Goal: Task Accomplishment & Management: Manage account settings

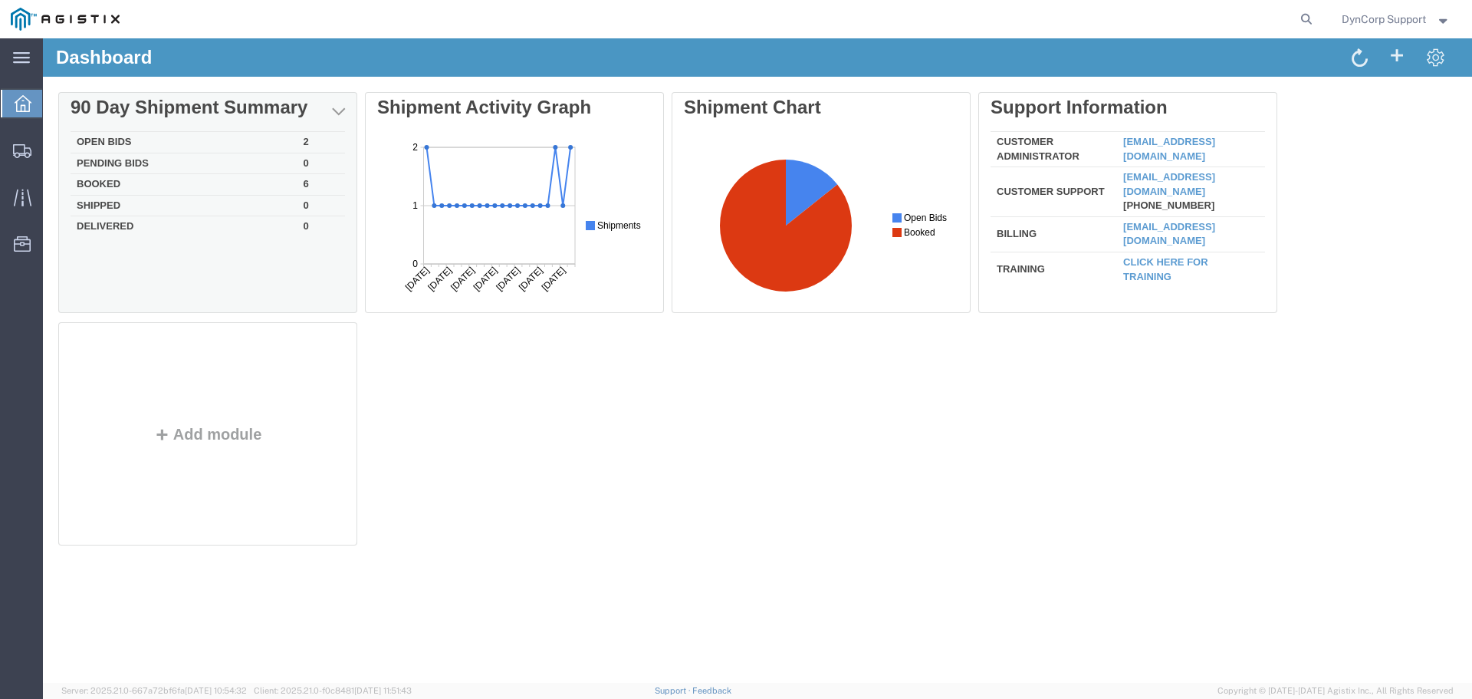
click at [94, 138] on td "Open Bids" at bounding box center [184, 142] width 227 height 21
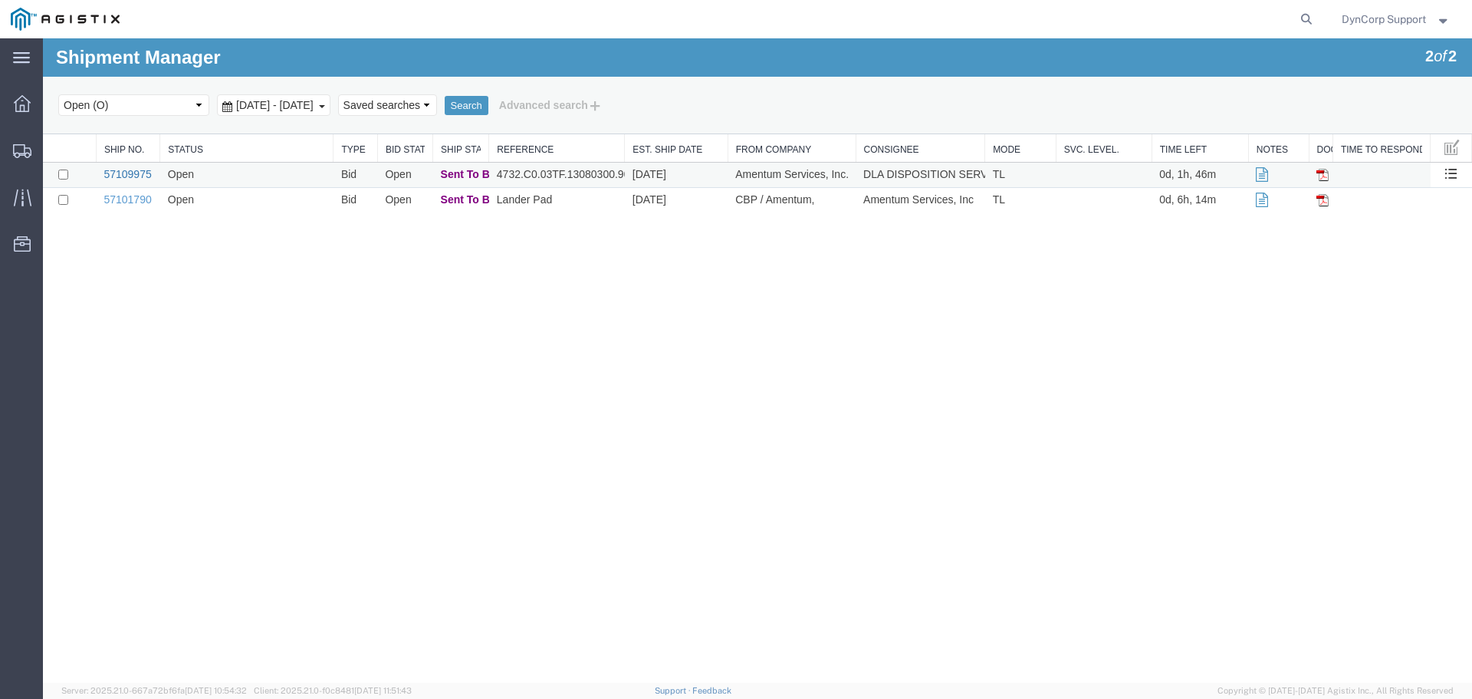
click at [123, 176] on link "57109975" at bounding box center [128, 174] width 48 height 12
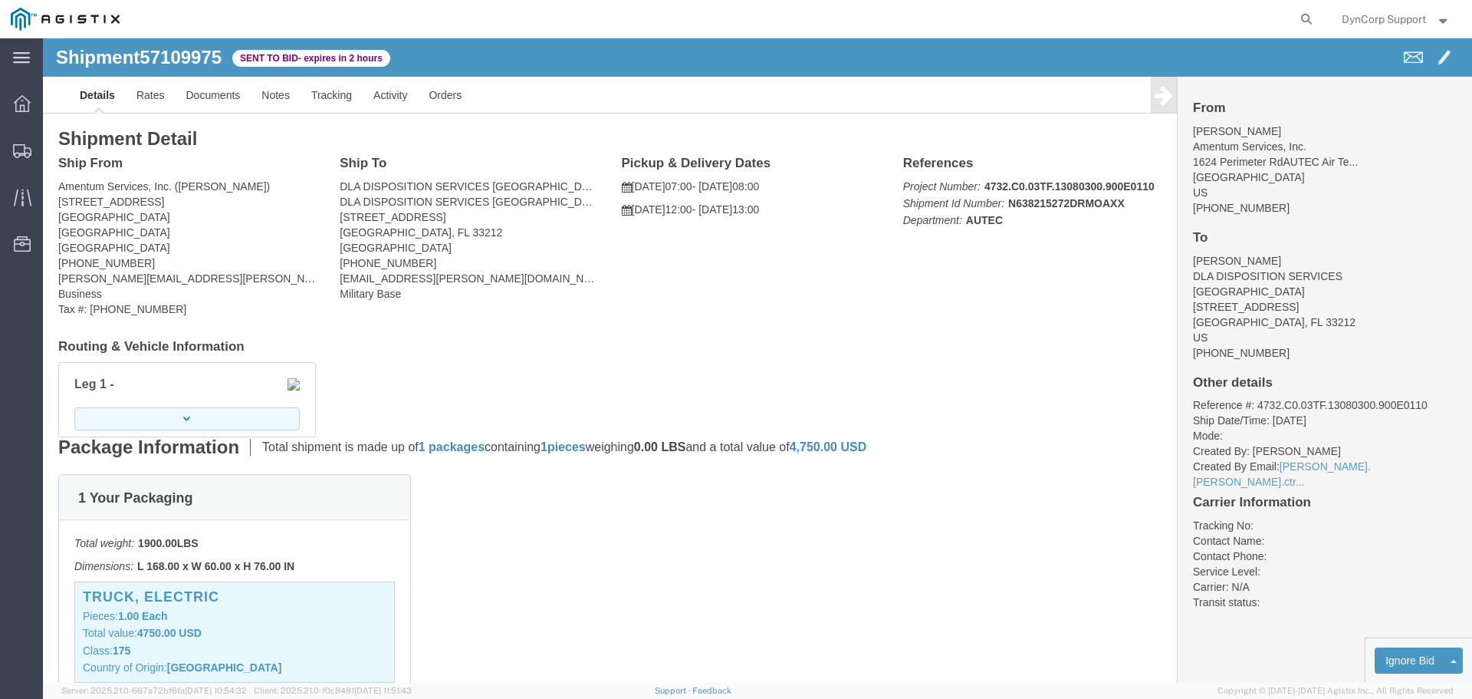
click button "button"
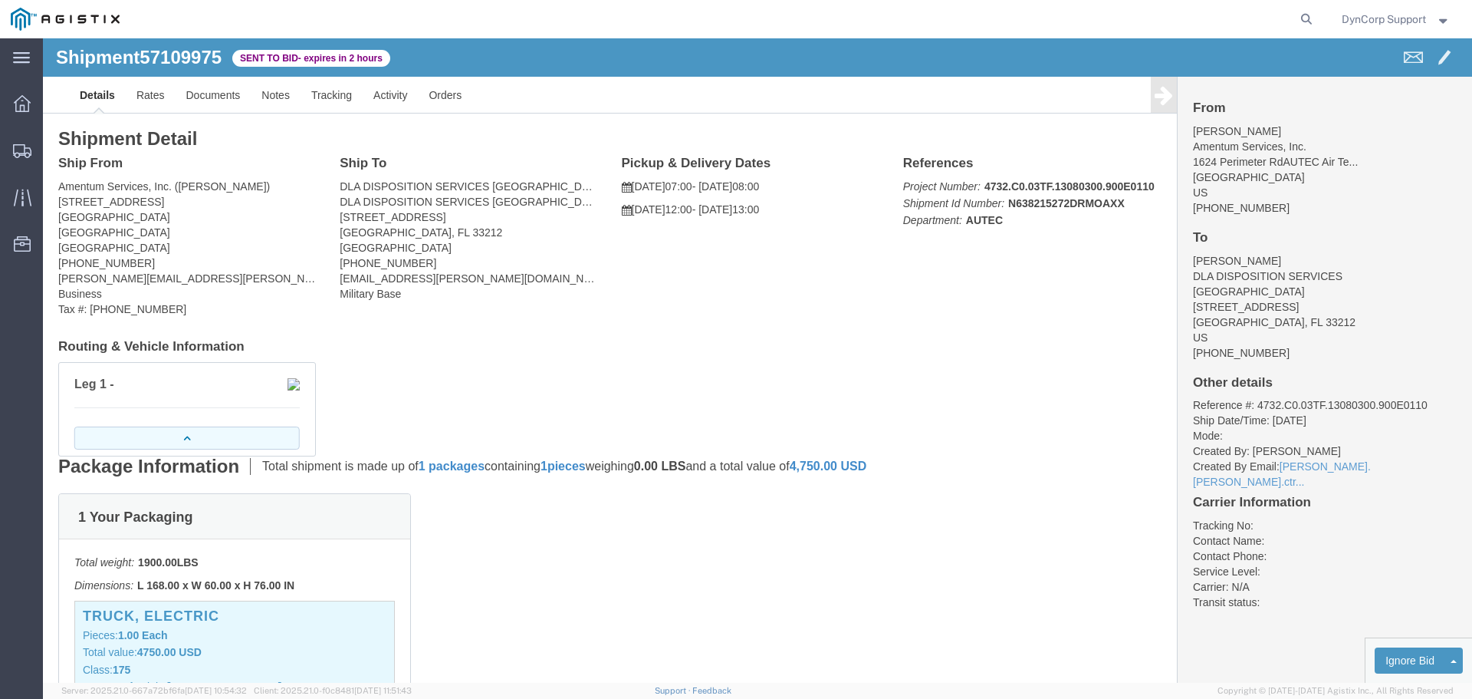
click button "button"
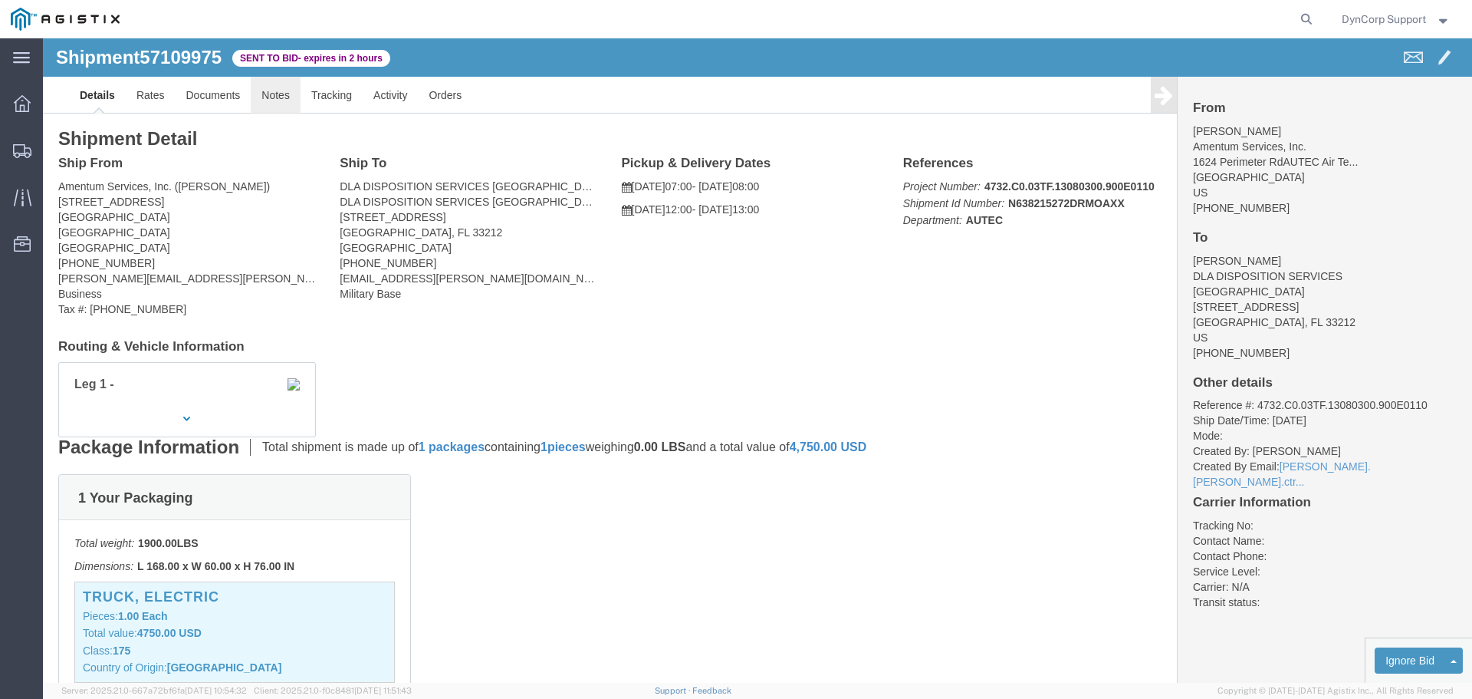
click link "Notes"
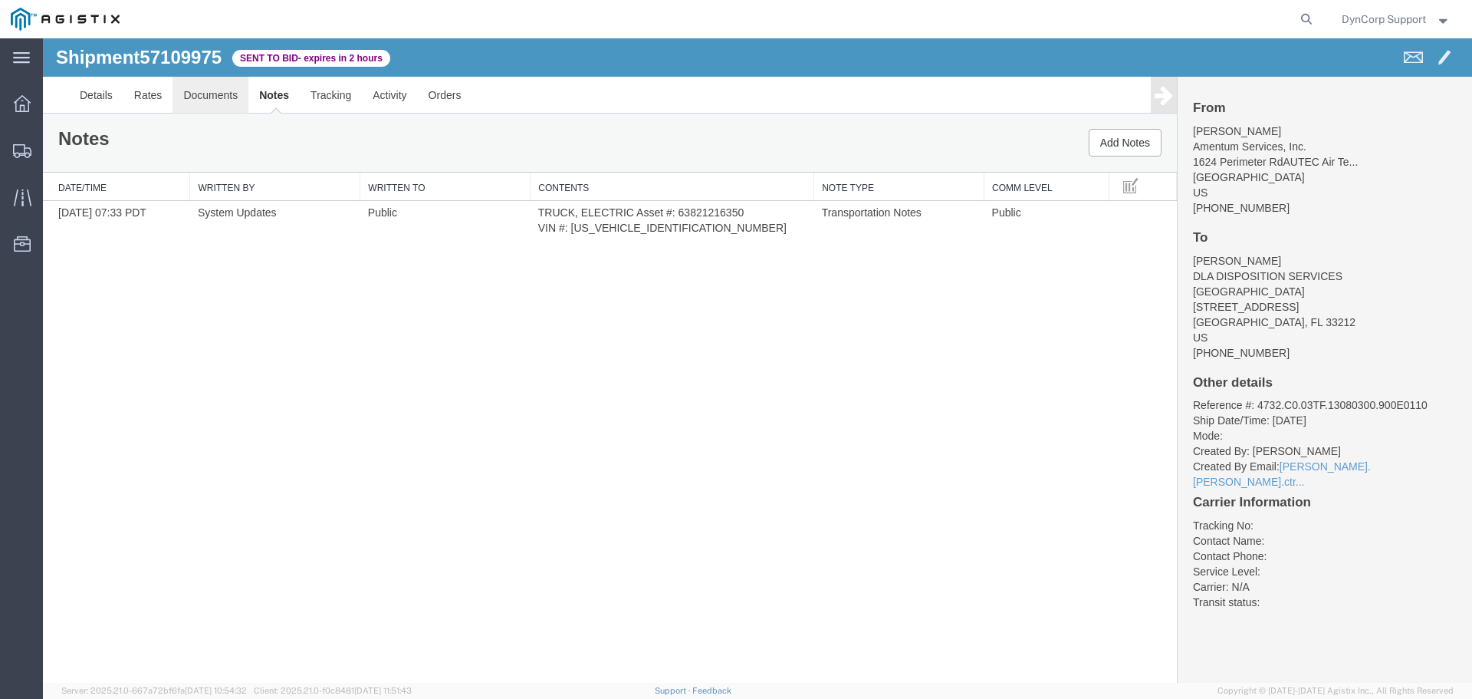
click at [199, 91] on link "Documents" at bounding box center [211, 95] width 76 height 37
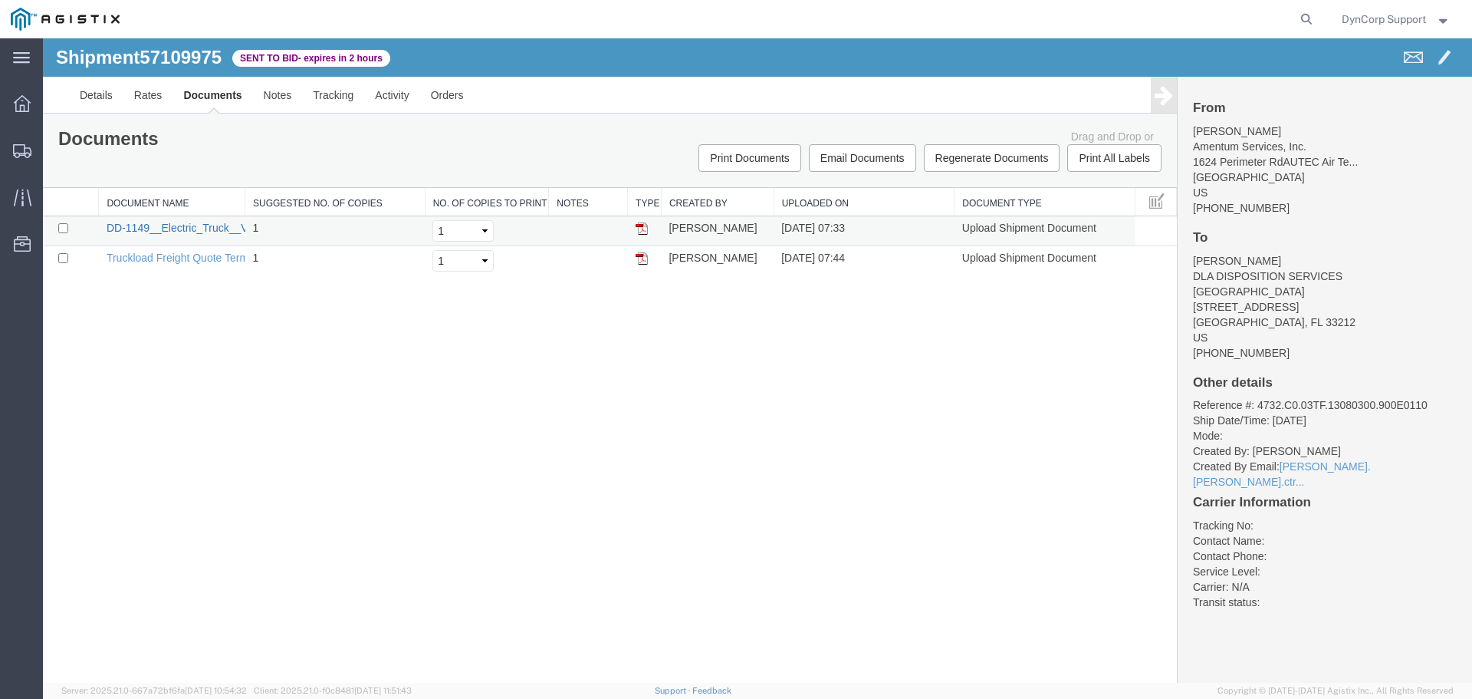
click at [172, 230] on link "DD-1149__Electric_Truck__VIN_1V9E2SPA5AC113050__2.pdf" at bounding box center [312, 228] width 410 height 12
click at [101, 96] on link "Details" at bounding box center [96, 95] width 54 height 37
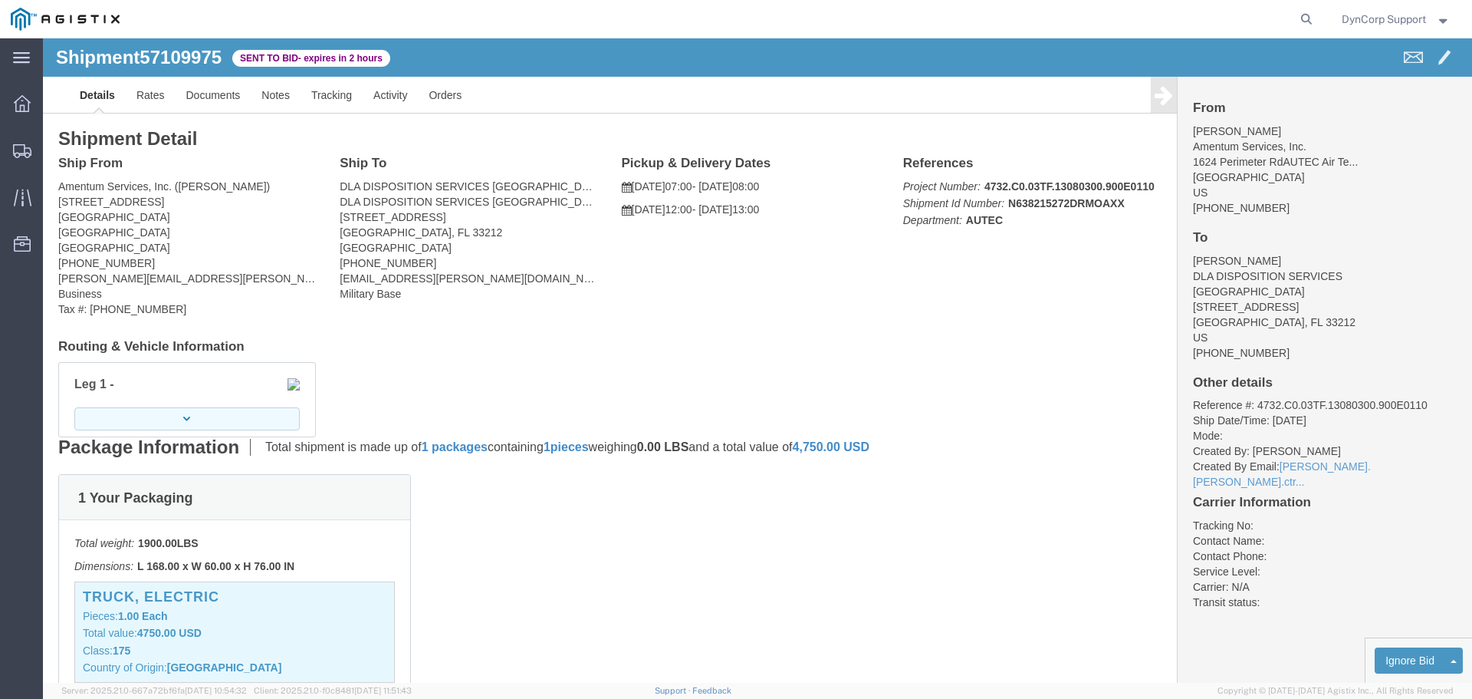
click button "button"
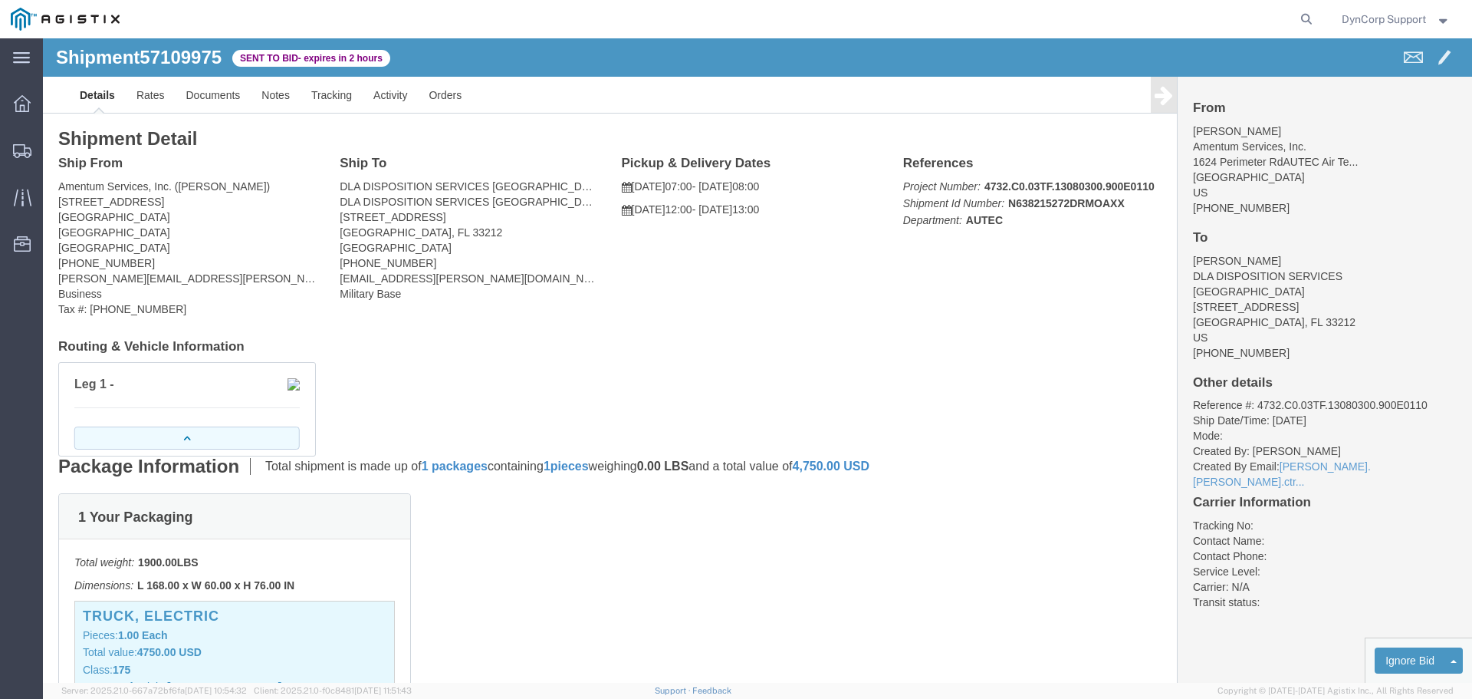
click icon "button"
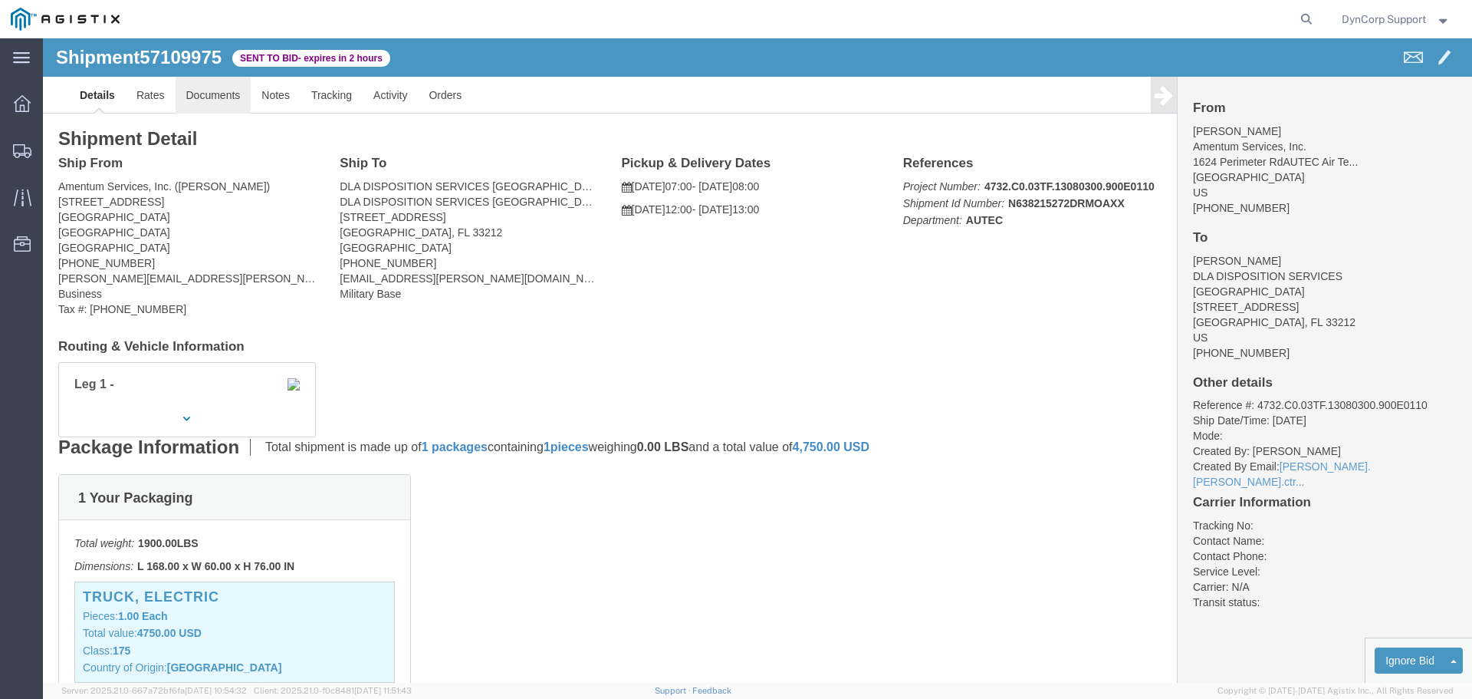
click link "Documents"
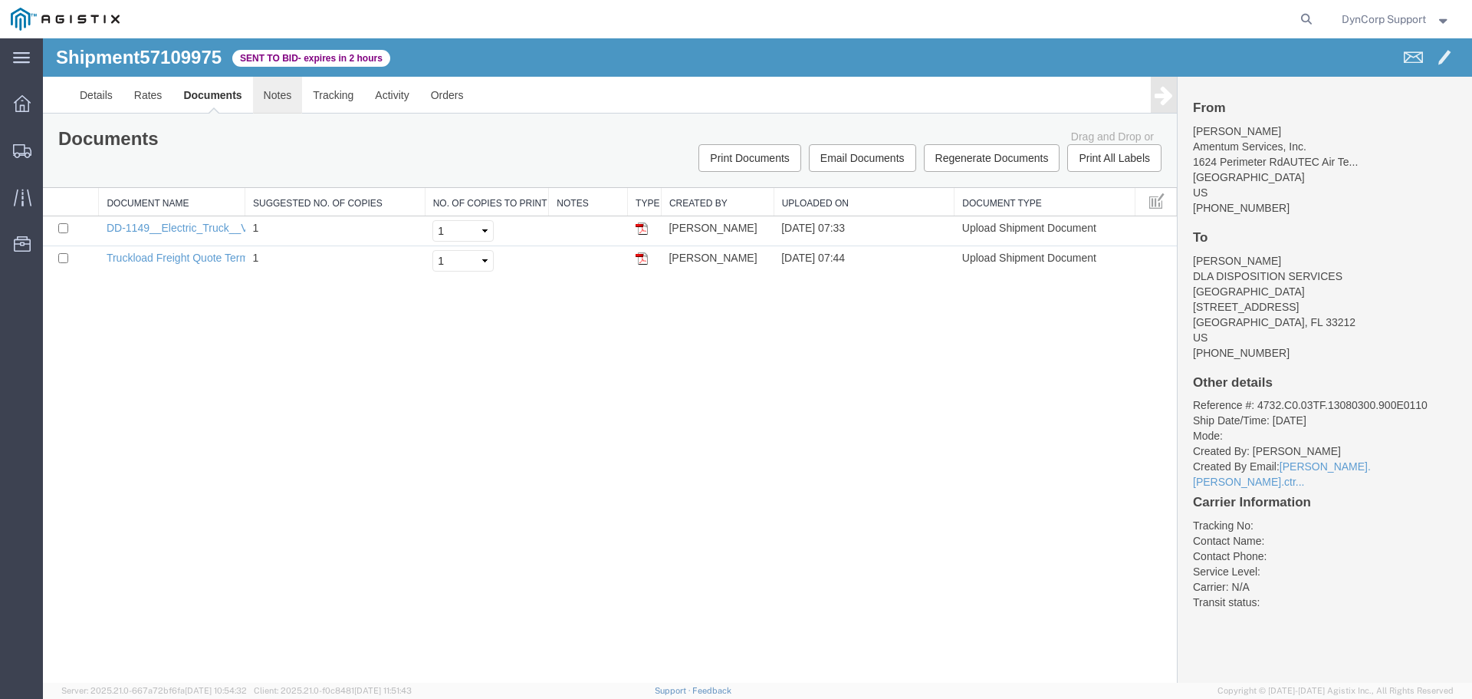
click at [270, 90] on link "Notes" at bounding box center [278, 95] width 50 height 37
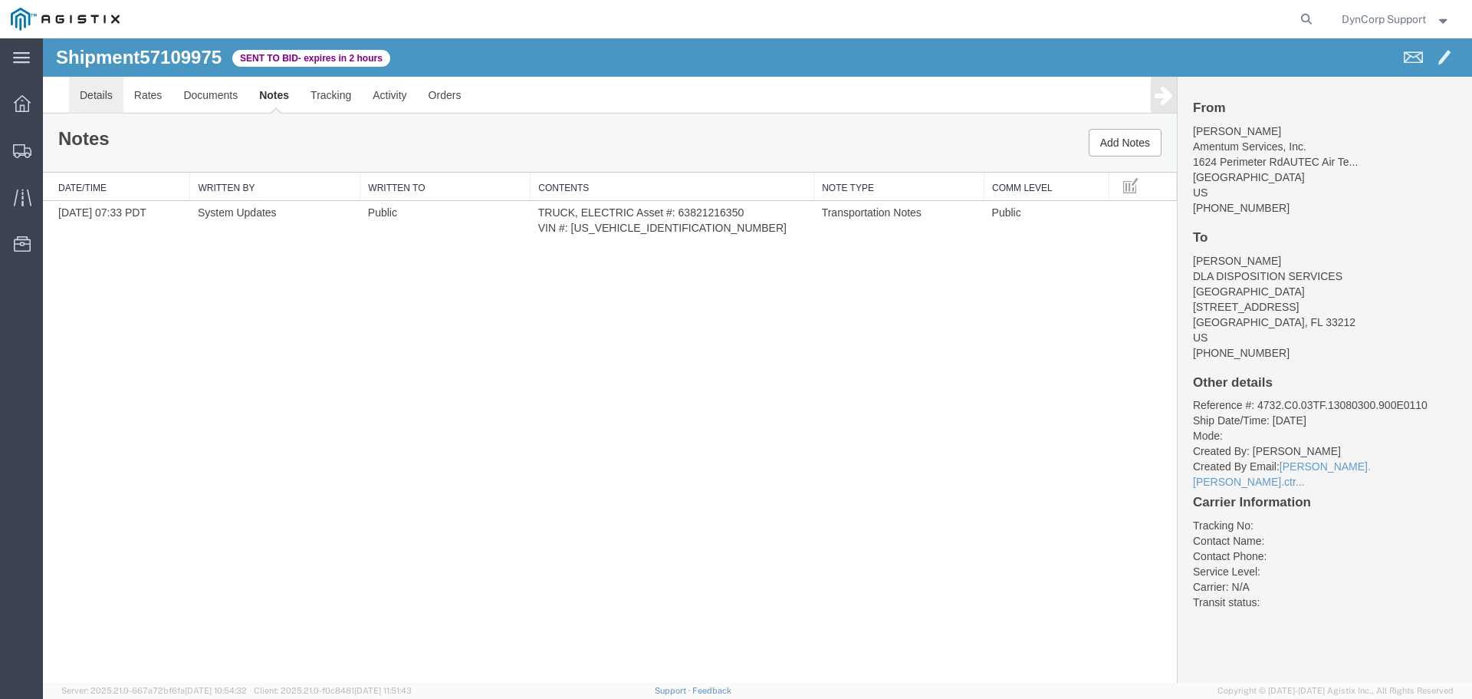
click at [96, 87] on link "Details" at bounding box center [96, 95] width 54 height 37
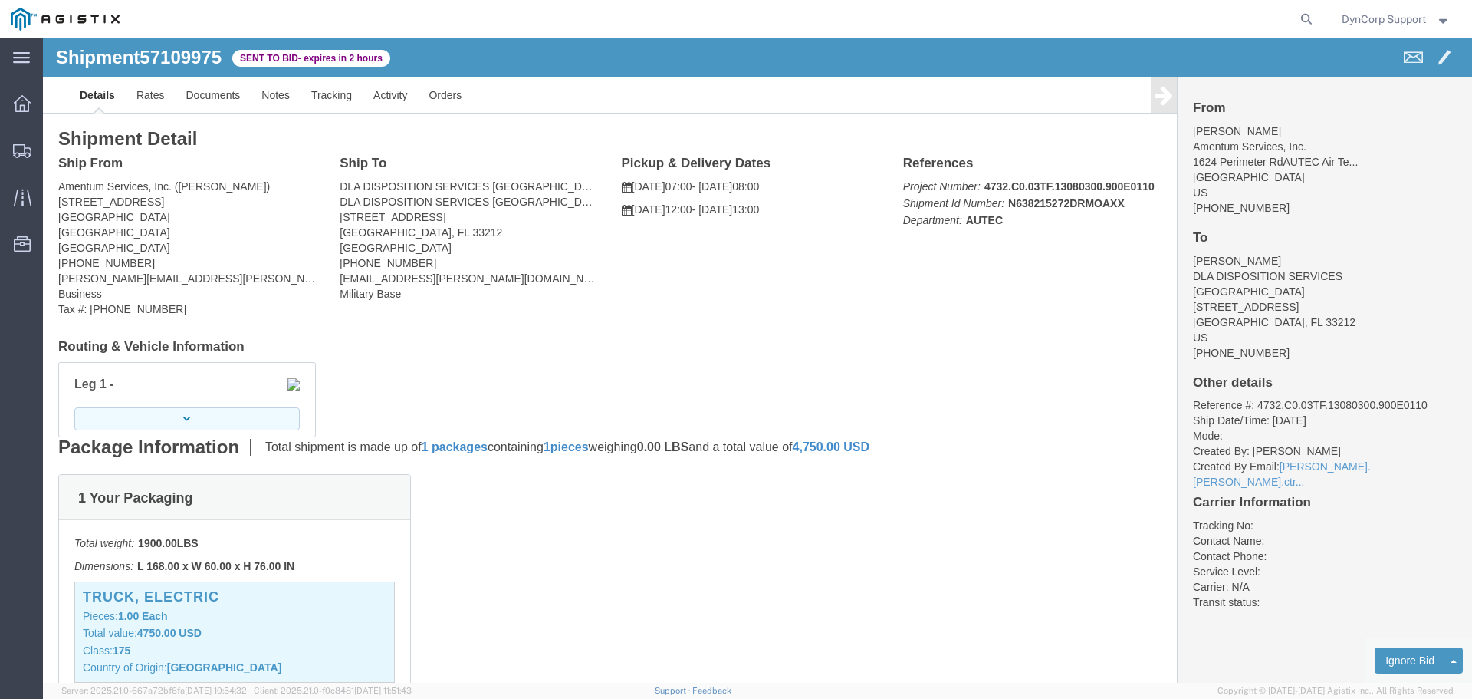
click button "button"
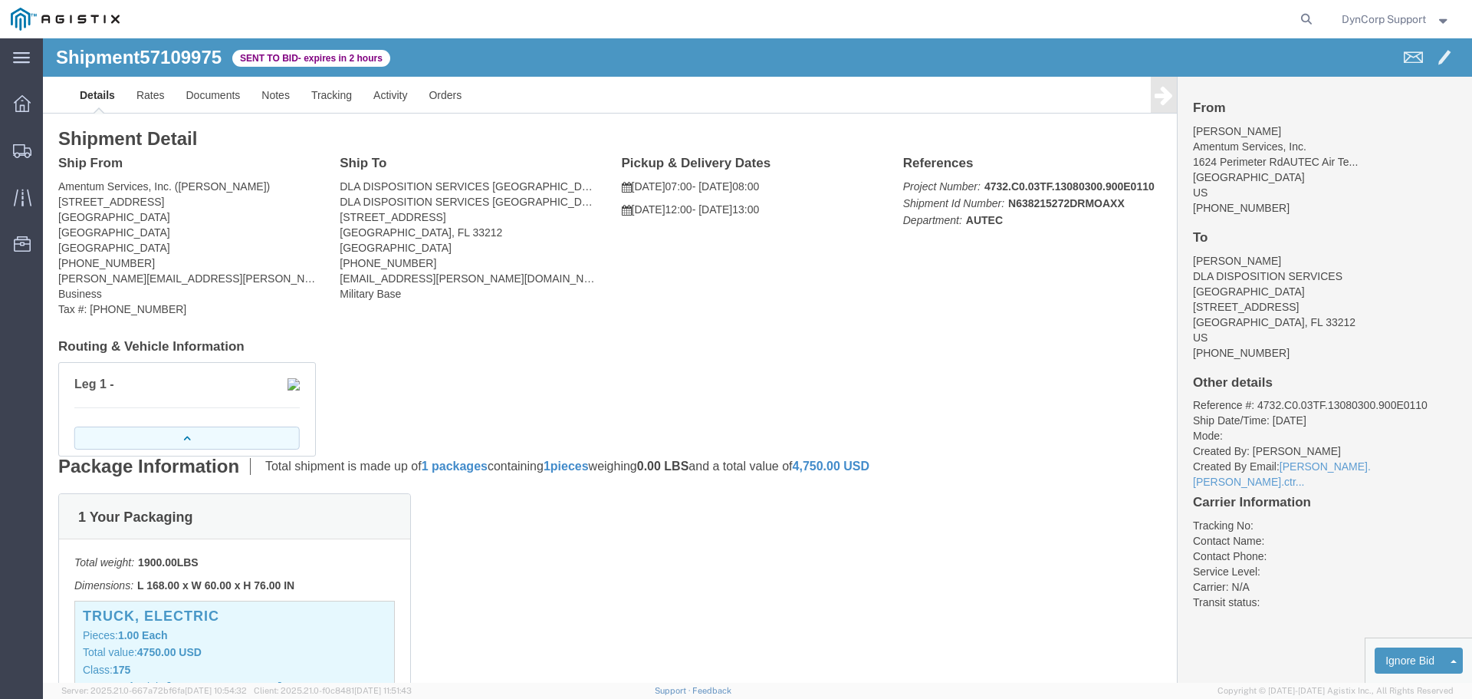
click icon "button"
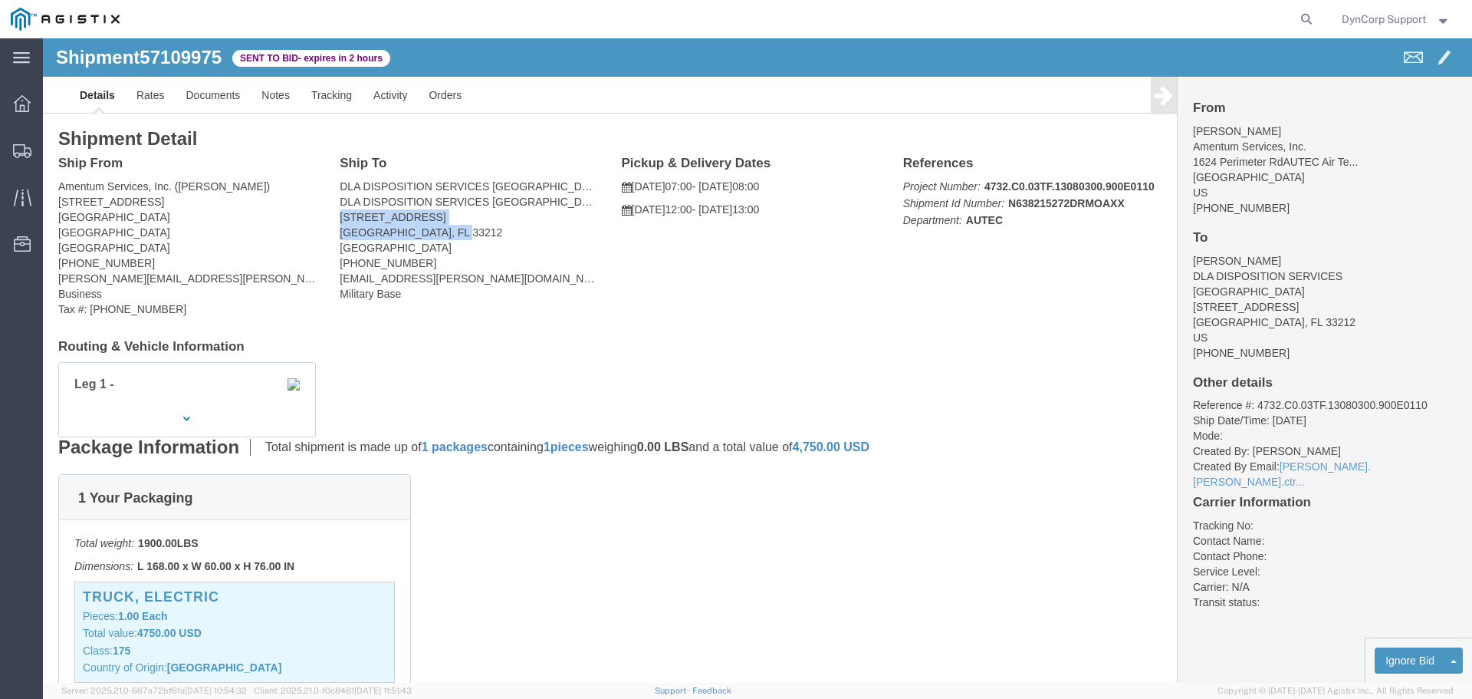
drag, startPoint x: 292, startPoint y: 179, endPoint x: 449, endPoint y: 196, distance: 157.3
click div "Ship To DLA DISPOSITION SERVICES JACKSONVILLE (REGGIE SANDERS) DLA DISPOSITION …"
copy address "8290 ROOSEVELT BLVD JACKSONVILLE, FL 33212"
click div "Ship To DLA DISPOSITION SERVICES JACKSONVILLE (REGGIE SANDERS) DLA DISPOSITION …"
click span "57109975"
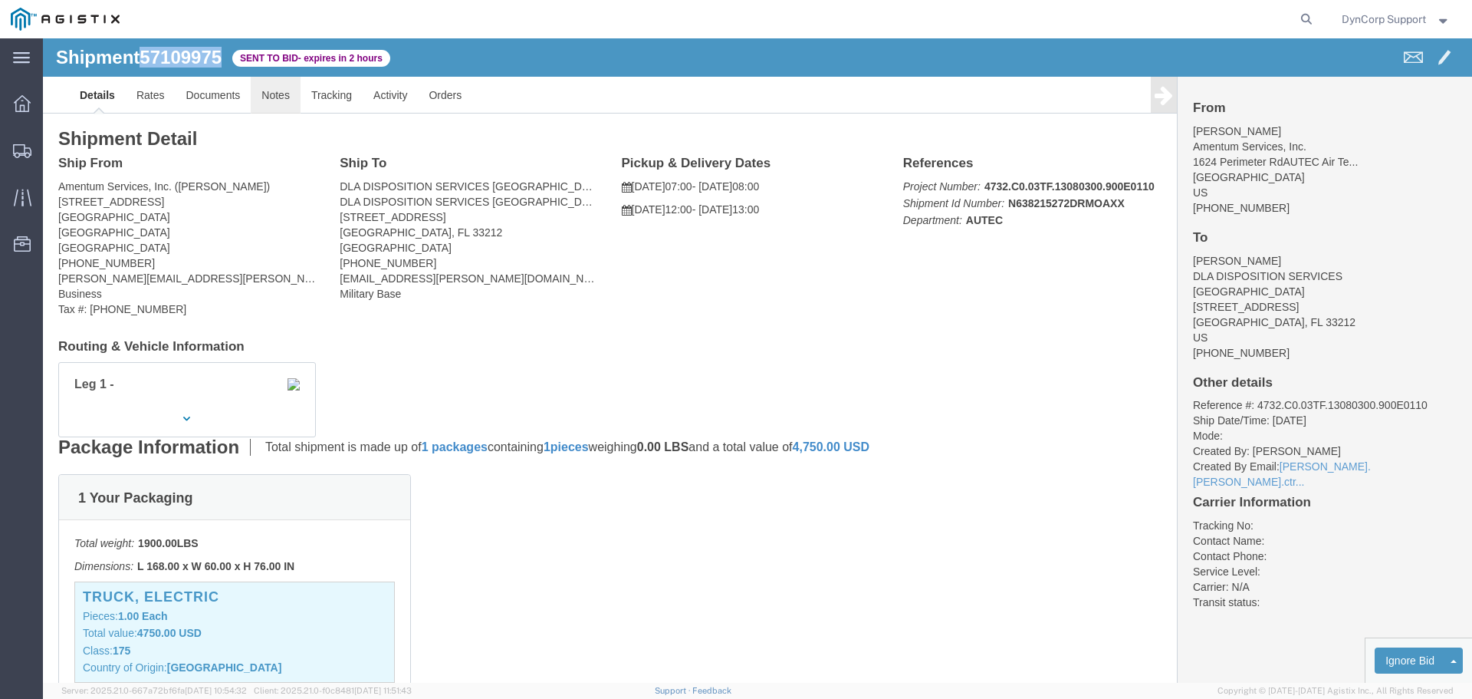
drag, startPoint x: 146, startPoint y: 21, endPoint x: 229, endPoint y: 44, distance: 86.0
click span "57109975"
copy span "57109975"
click div "Ship From Amentum Services, Inc. (Craig Mithel) 1624 Perimeter Rd AUTEC Air Ter…"
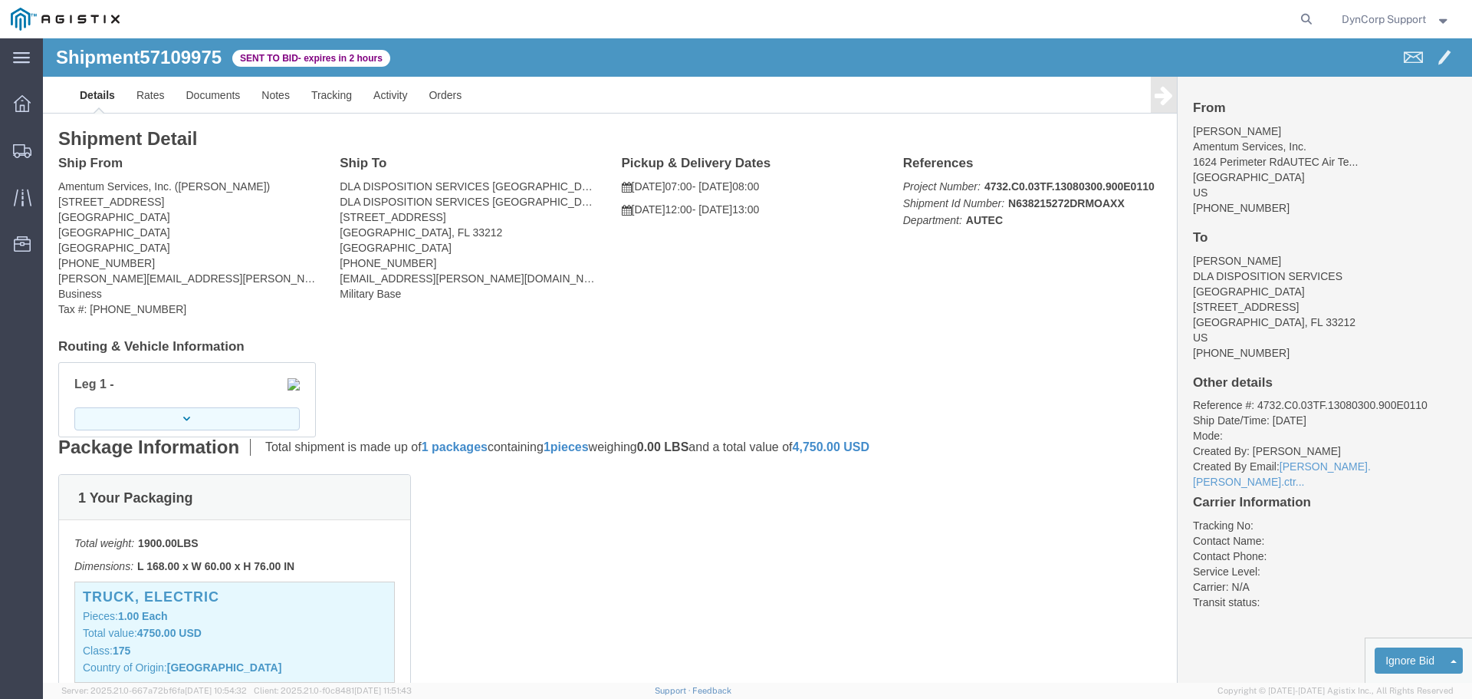
click button "button"
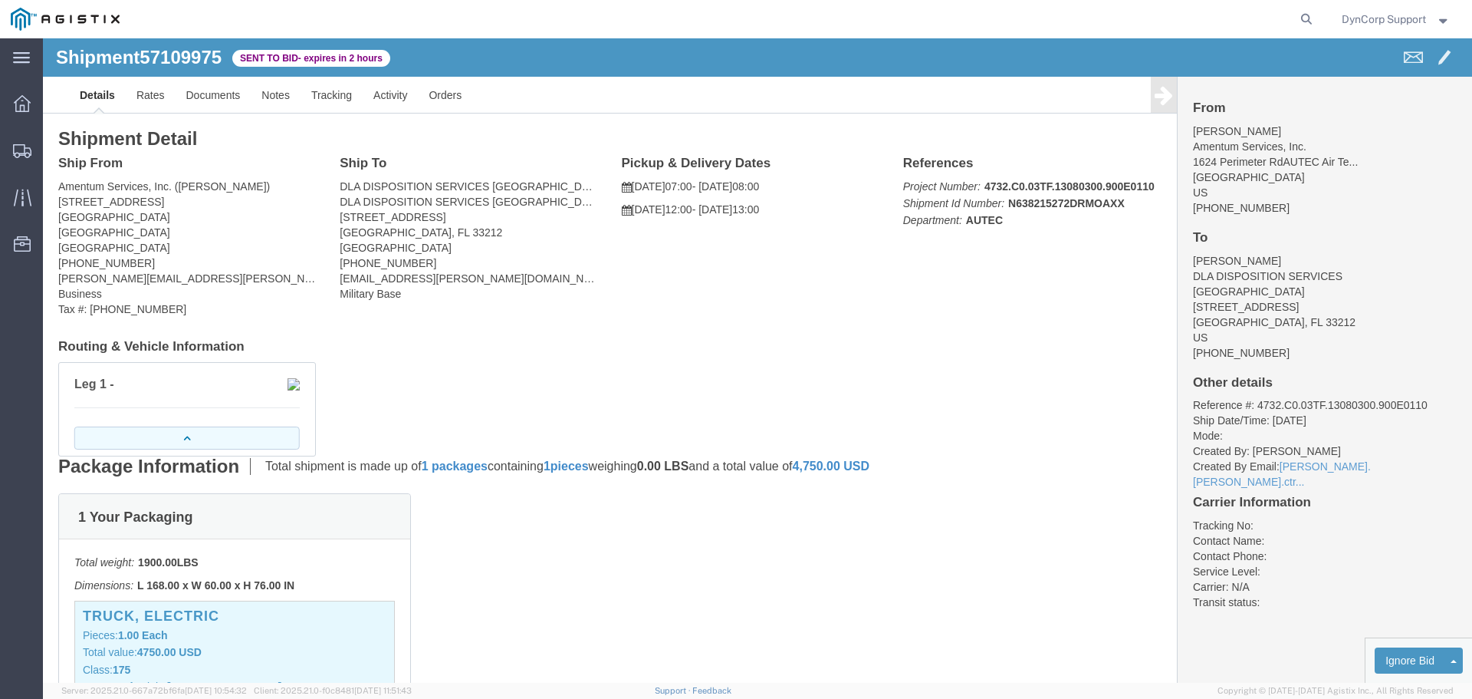
click button "button"
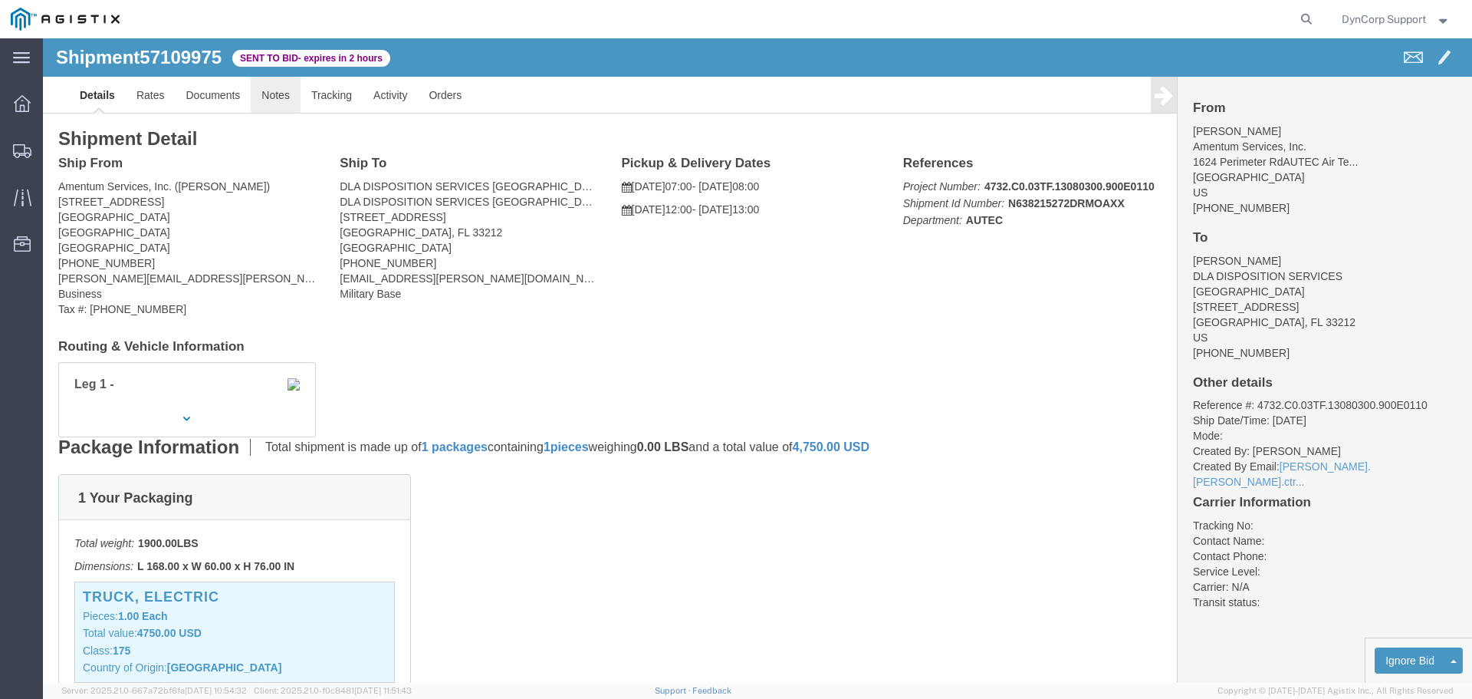
click link "Notes"
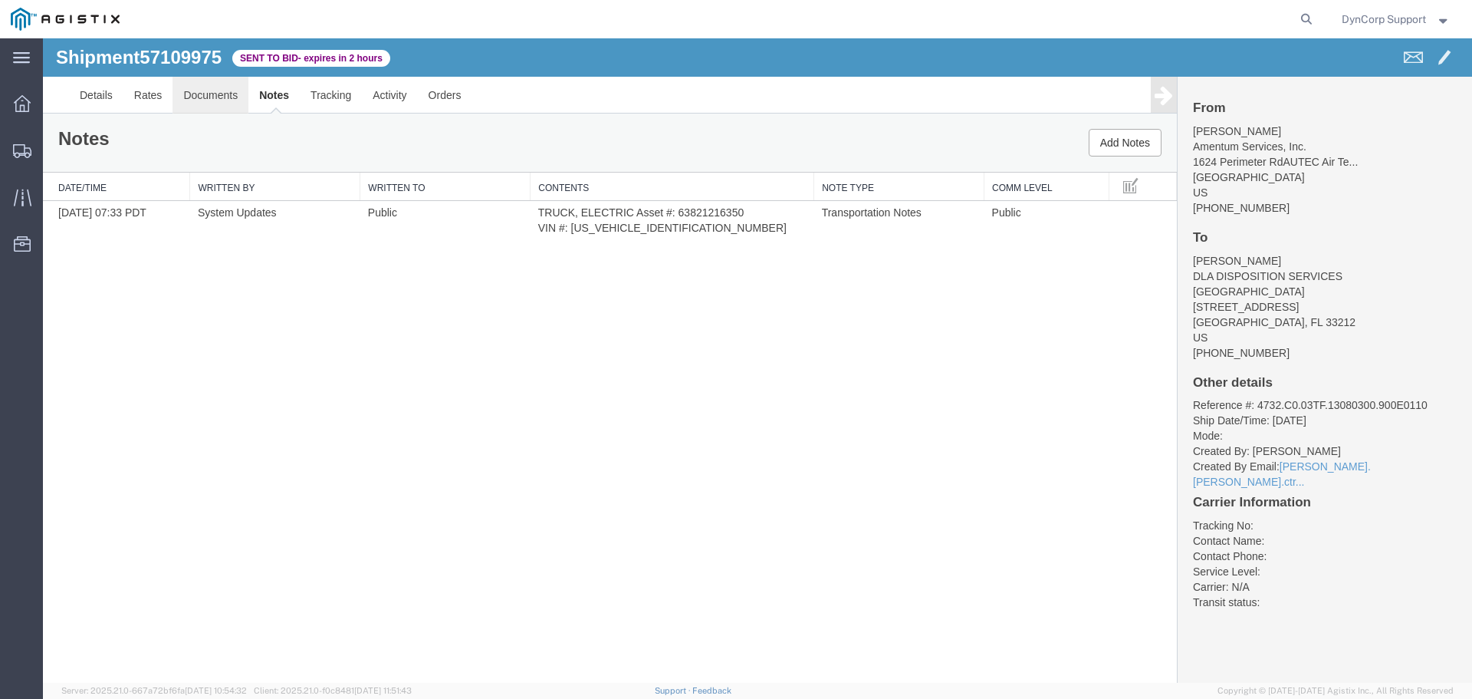
click at [205, 96] on link "Documents" at bounding box center [211, 95] width 76 height 37
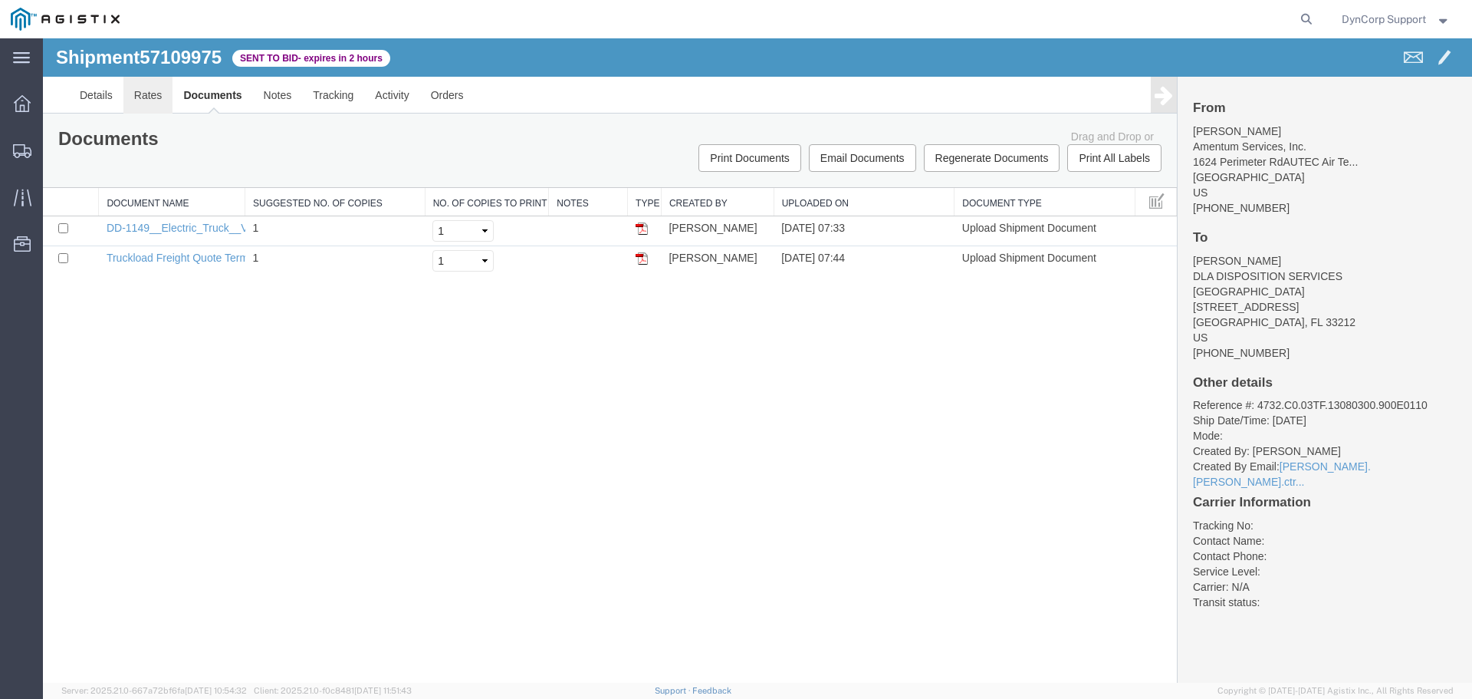
click at [143, 84] on link "Rates" at bounding box center [148, 95] width 50 height 37
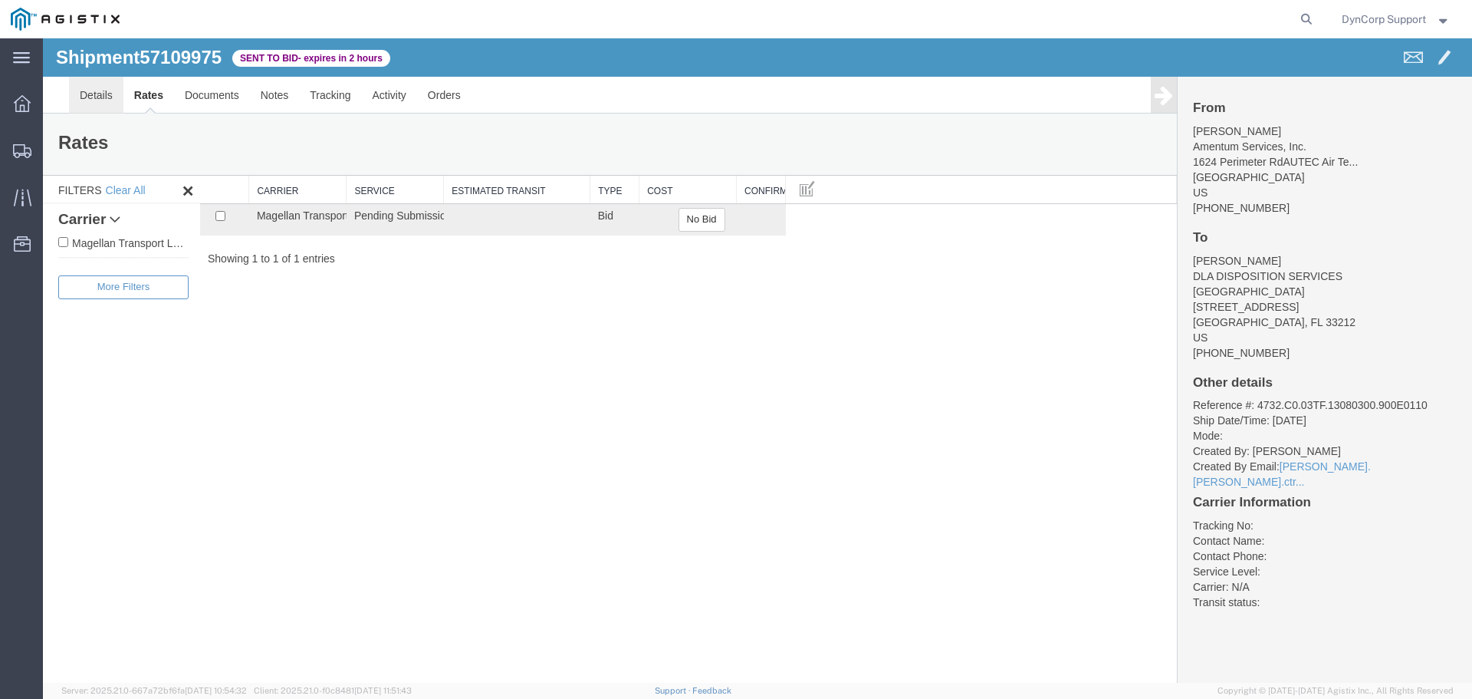
click at [97, 89] on link "Details" at bounding box center [96, 95] width 54 height 37
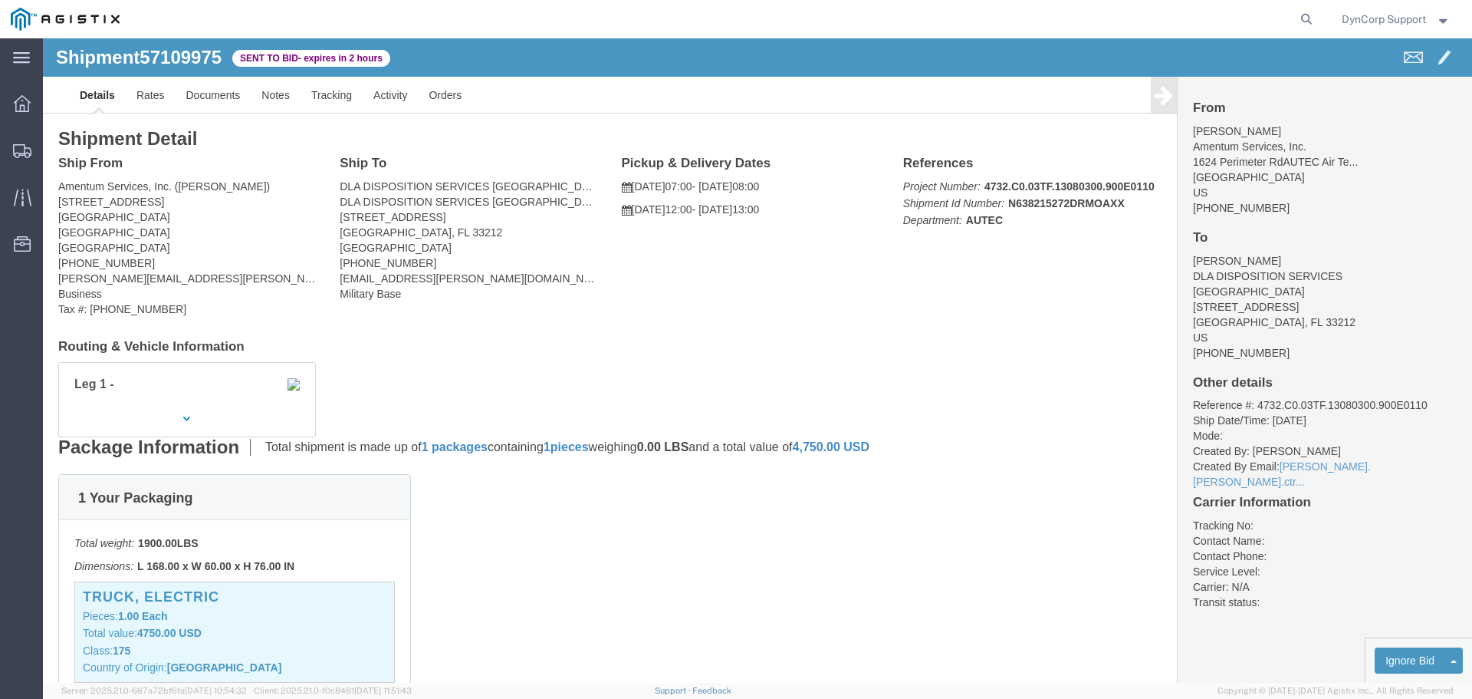
click div "Ship From Amentum Services, Inc. (Craig Mithel) 1624 Perimeter Rd AUTEC Air Ter…"
click link "Enter / Modify Bid"
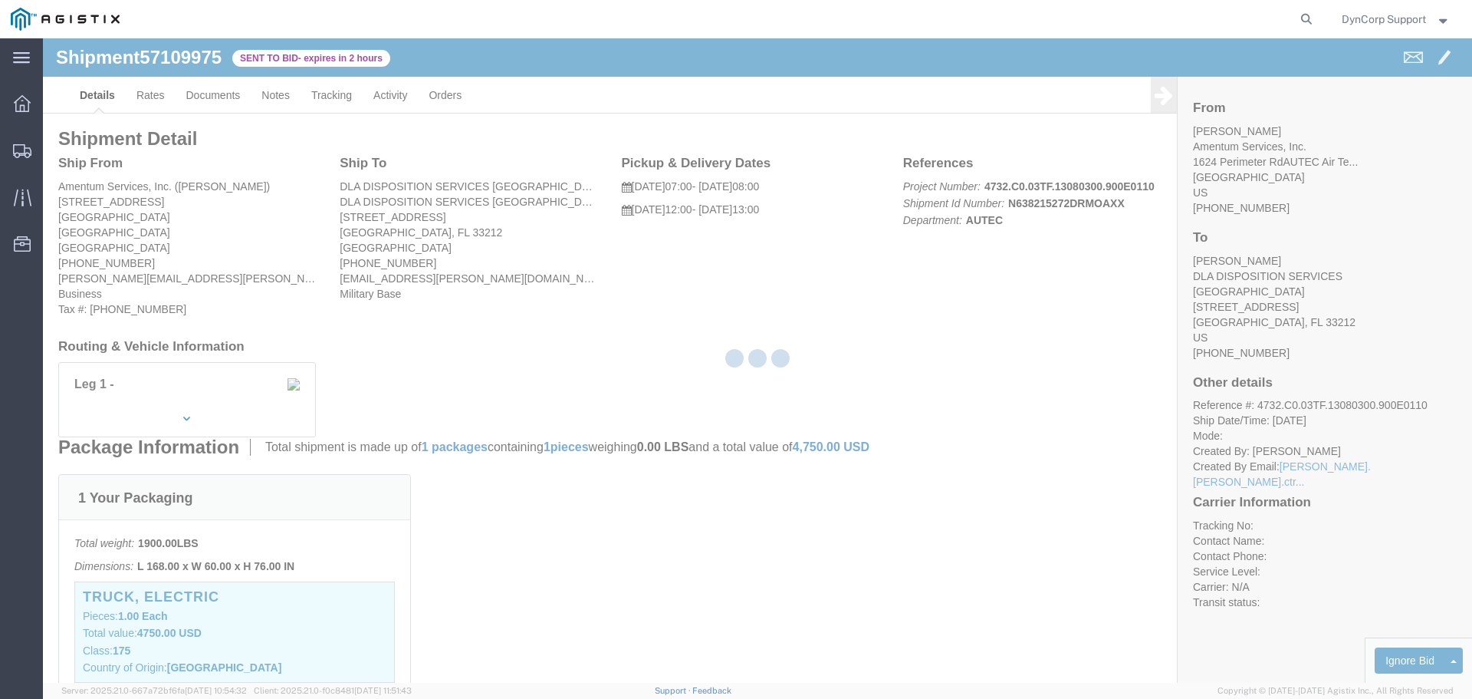
select select "3603"
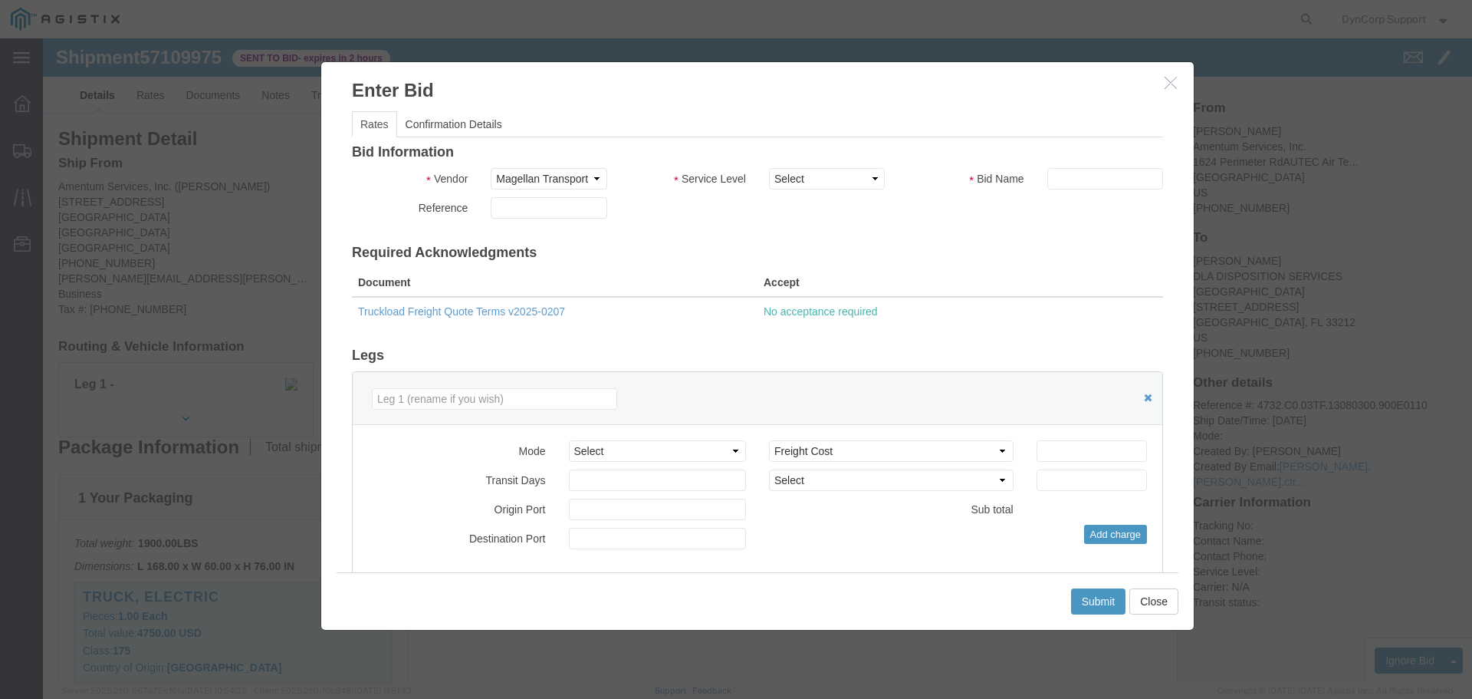
click button "button"
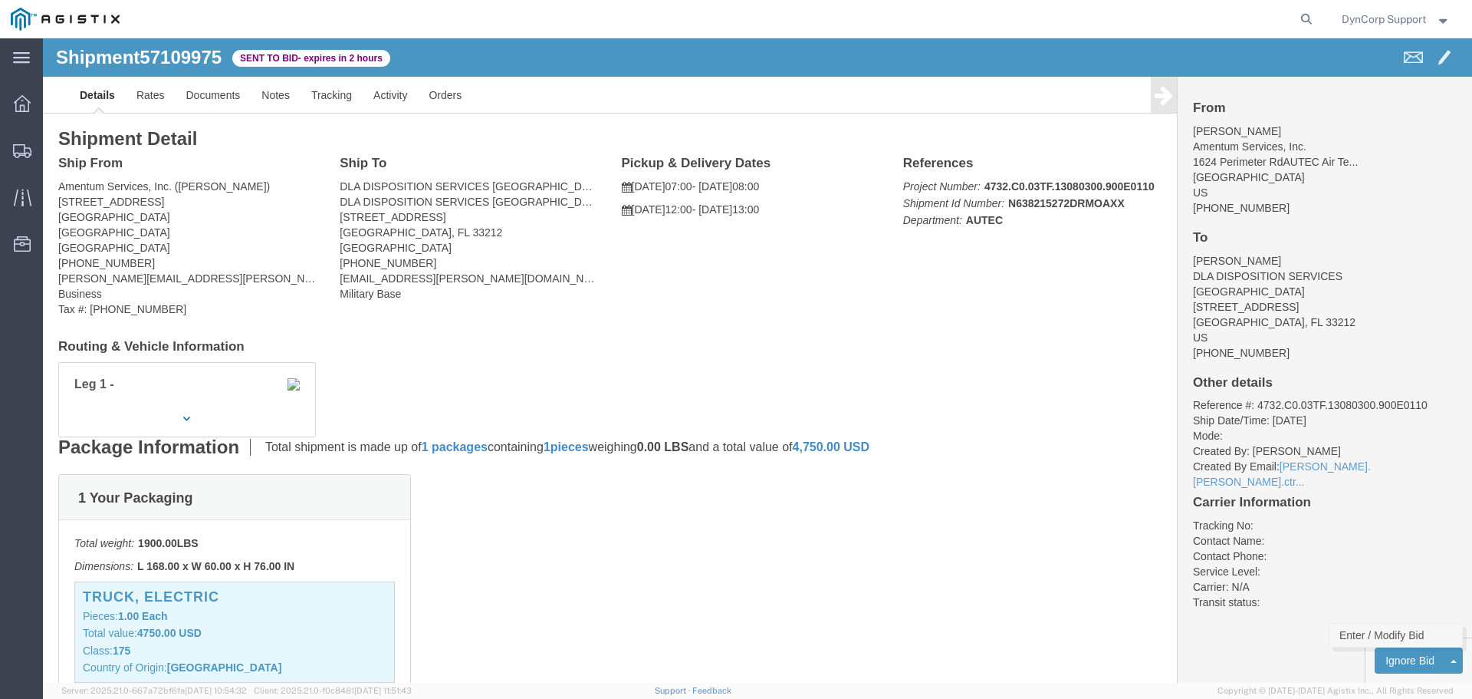
click link "Enter / Modify Bid"
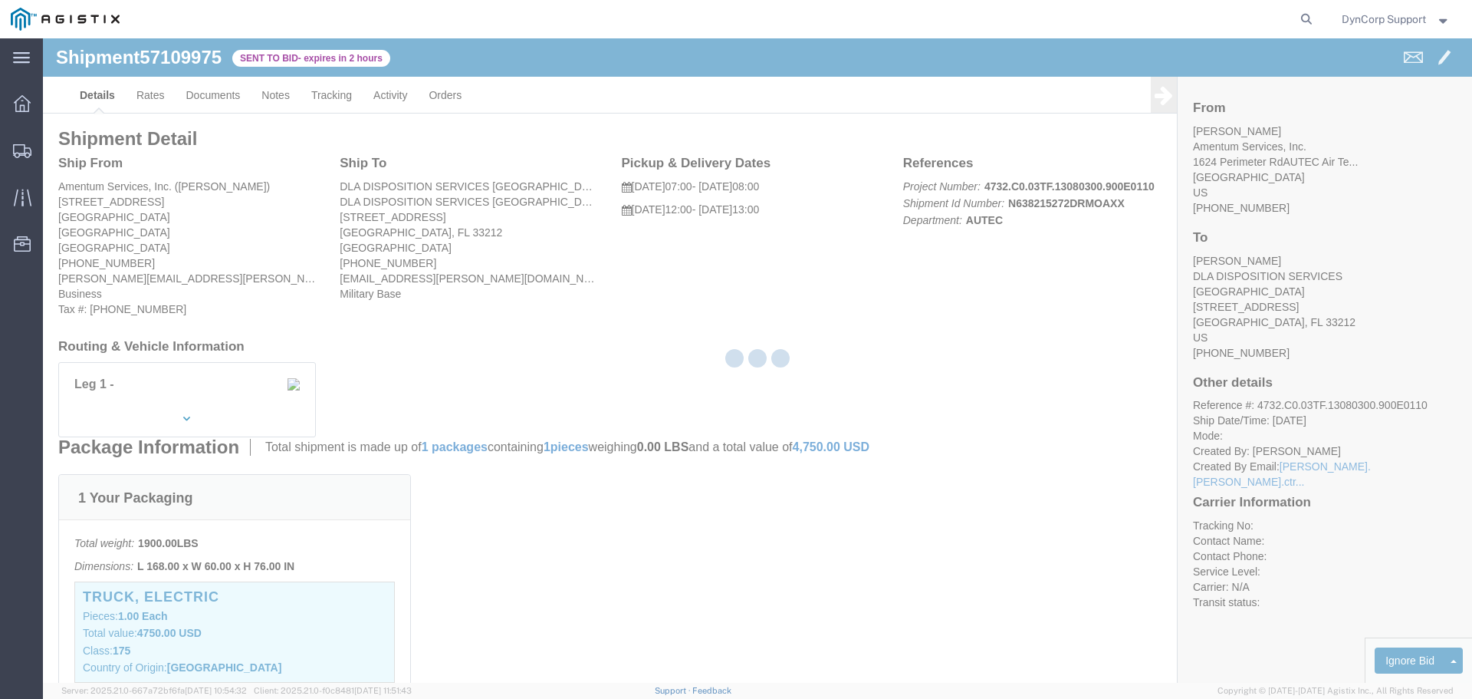
select select "3603"
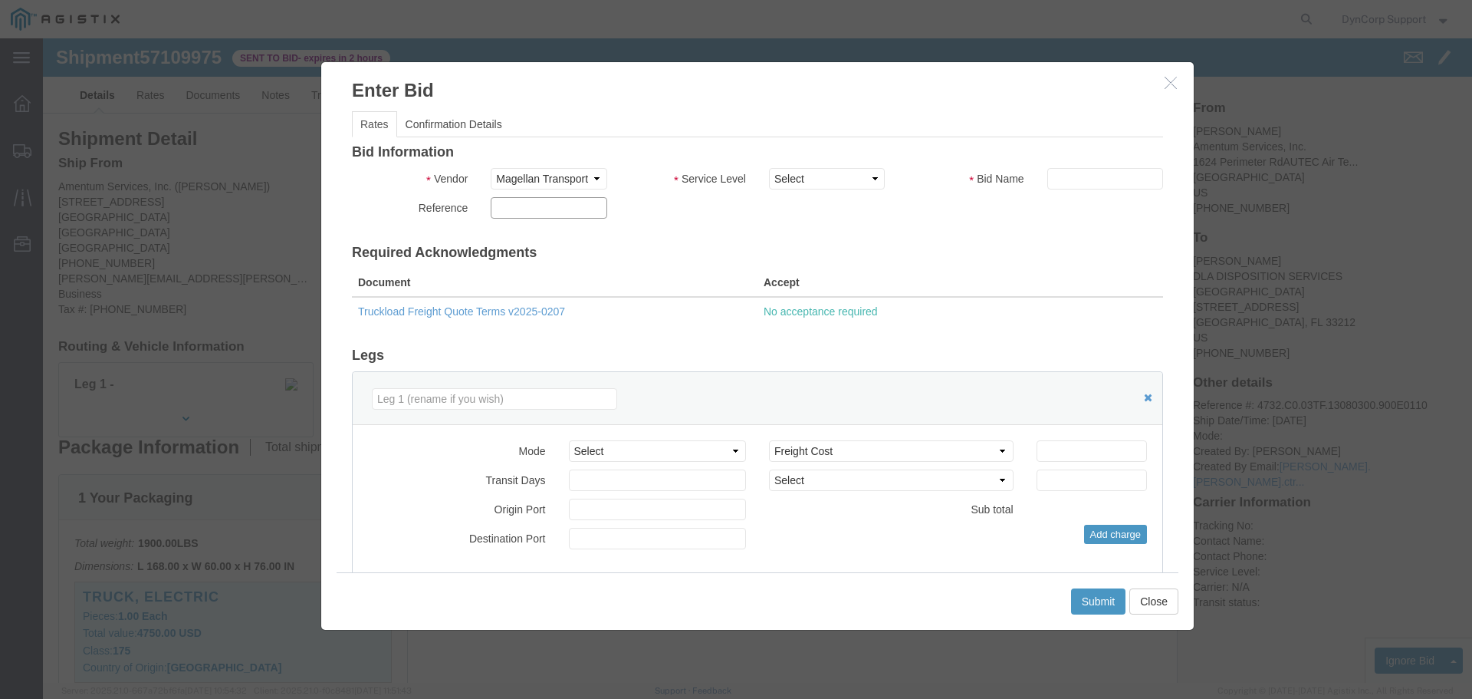
click input "text"
paste input "57109975"
type input "57109975"
click select "Select LTL 5+ Day LTL Economy 3 - 5 Day Less than Truckload TL Standard 3 - 5 D…"
select select "29547"
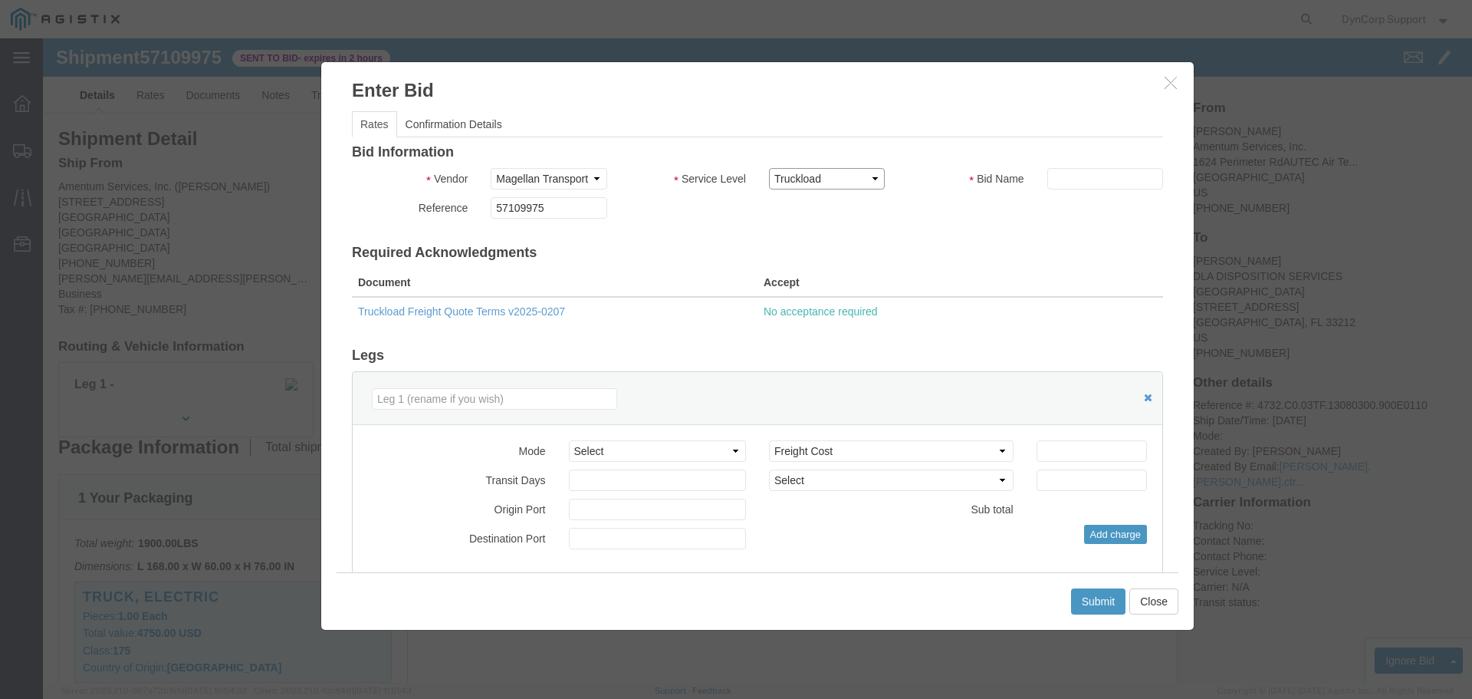
click select "Select LTL 5+ Day LTL Economy 3 - 5 Day Less than Truckload TL Standard 3 - 5 D…"
click input "text"
paste input "57109975"
type input "57109975"
click select "Select Air Less than Truckload Multi-Leg Ocean Freight Rail Small Parcel Truckl…"
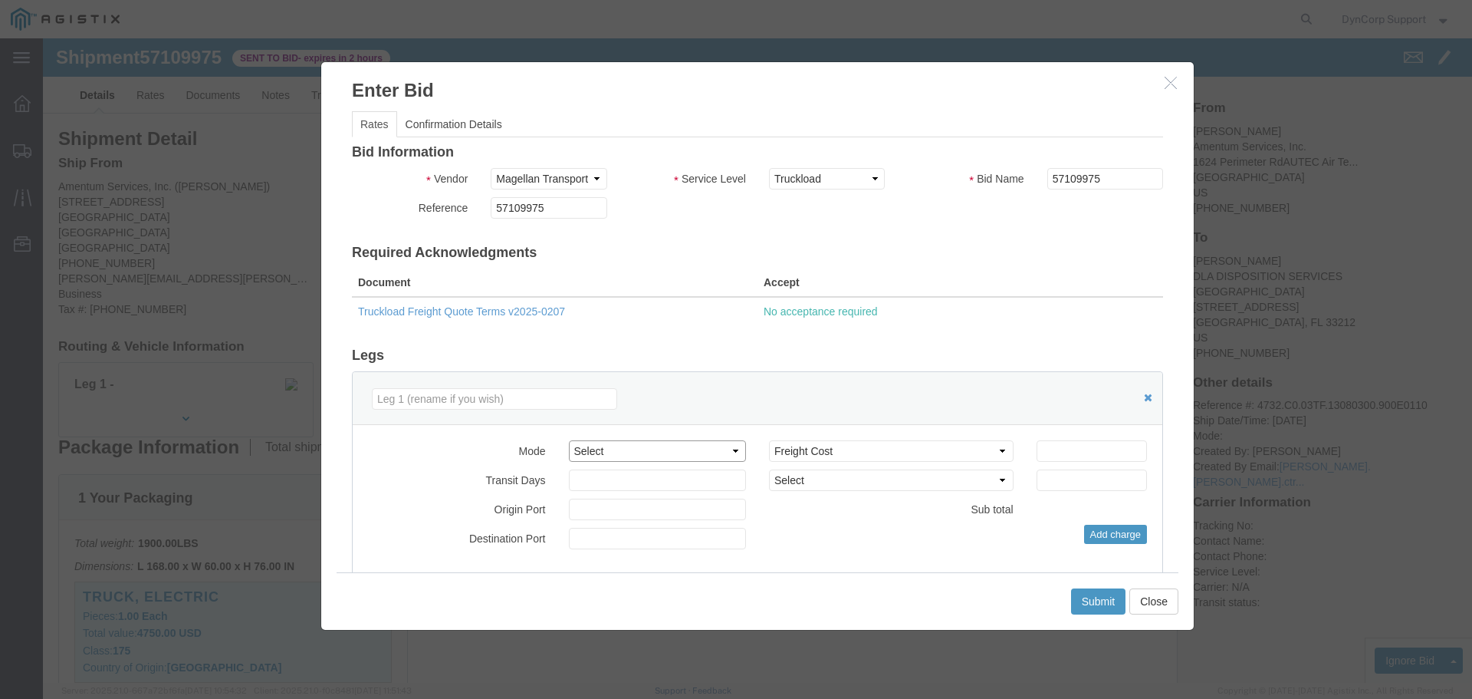
select select "TL"
click select "Select Air Less than Truckload Multi-Leg Ocean Freight Rail Small Parcel Truckl…"
click input "number"
type input "699"
click button "Submit"
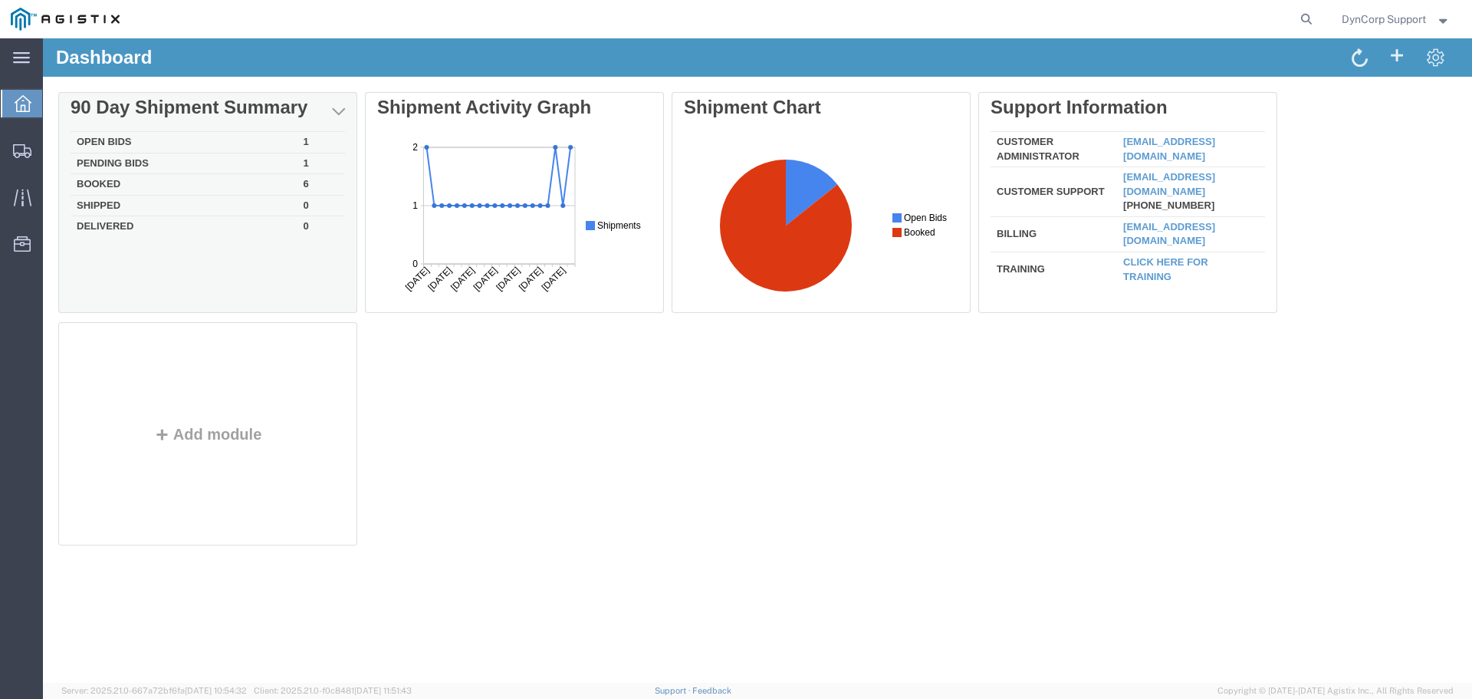
click at [100, 140] on td "Open Bids" at bounding box center [184, 142] width 227 height 21
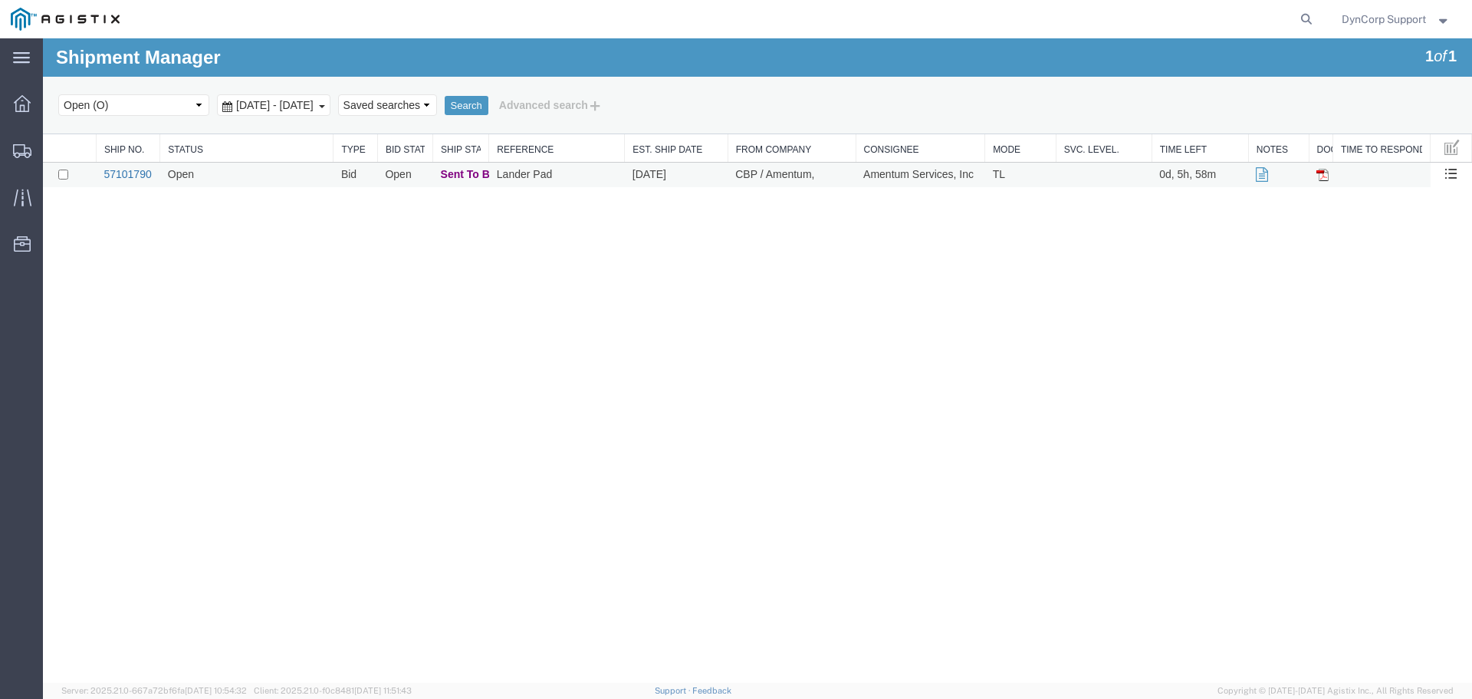
click at [121, 172] on link "57101790" at bounding box center [128, 174] width 48 height 12
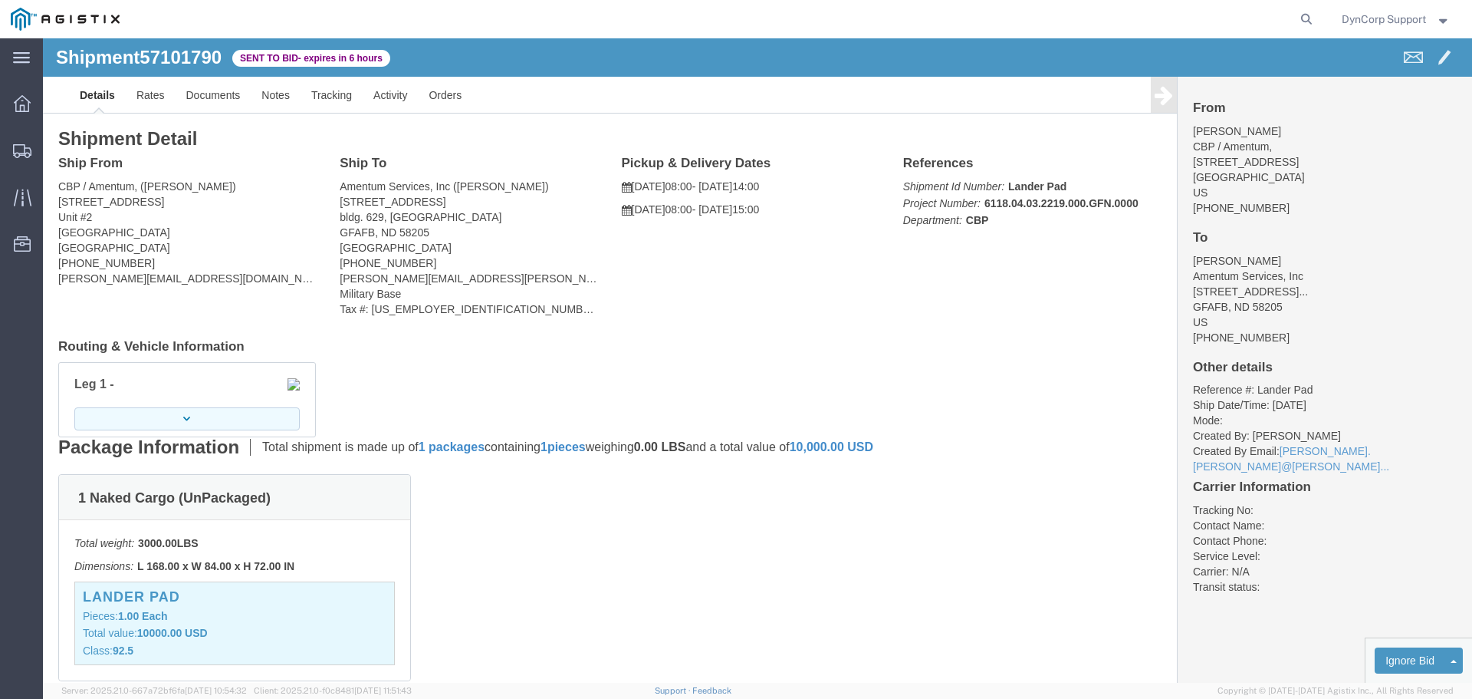
click button "button"
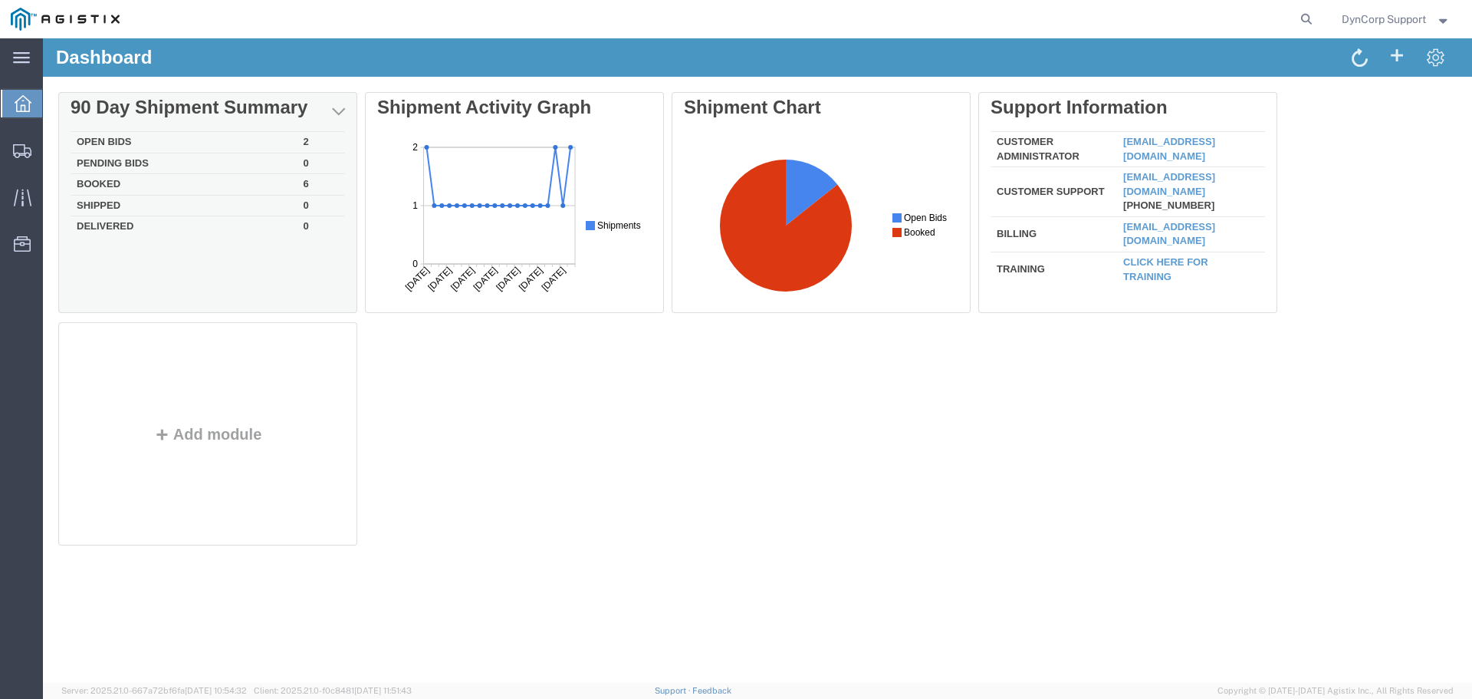
click at [100, 137] on td "Open Bids" at bounding box center [184, 142] width 227 height 21
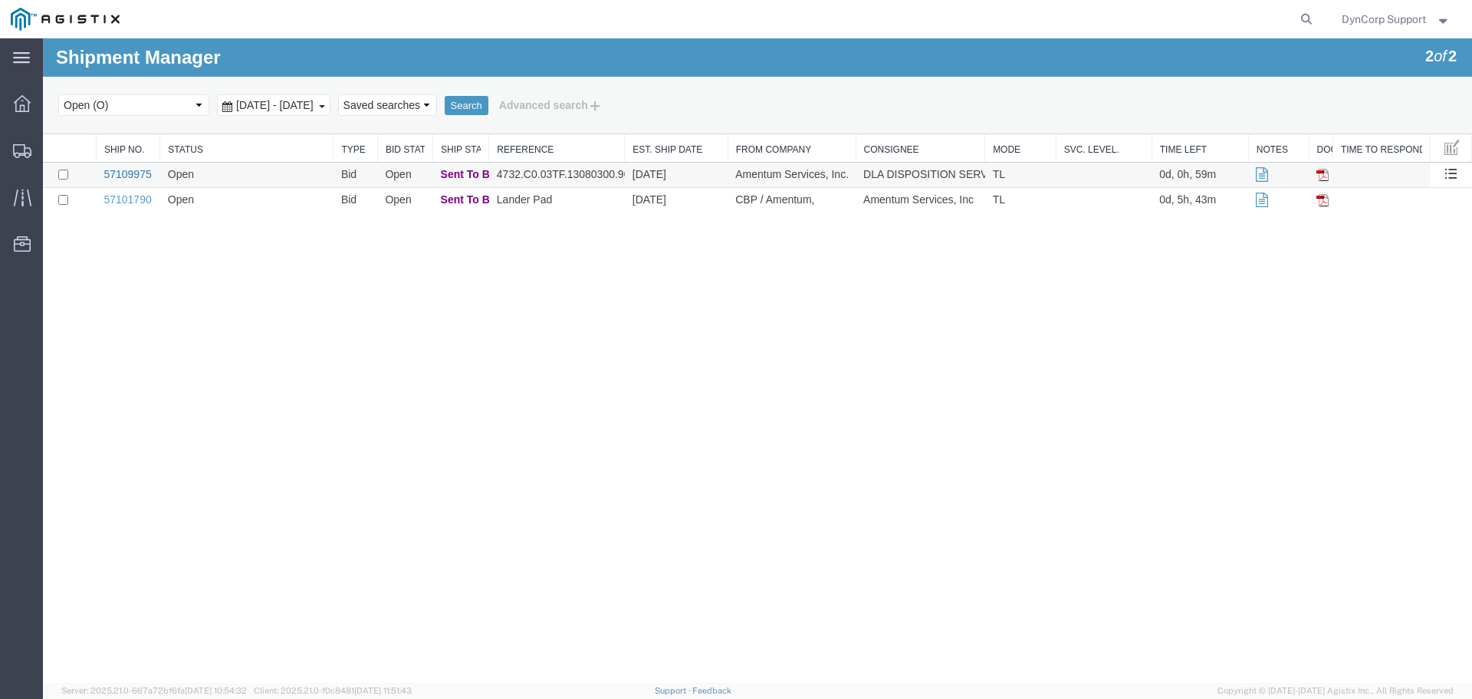
click at [112, 172] on link "57109975" at bounding box center [128, 174] width 48 height 12
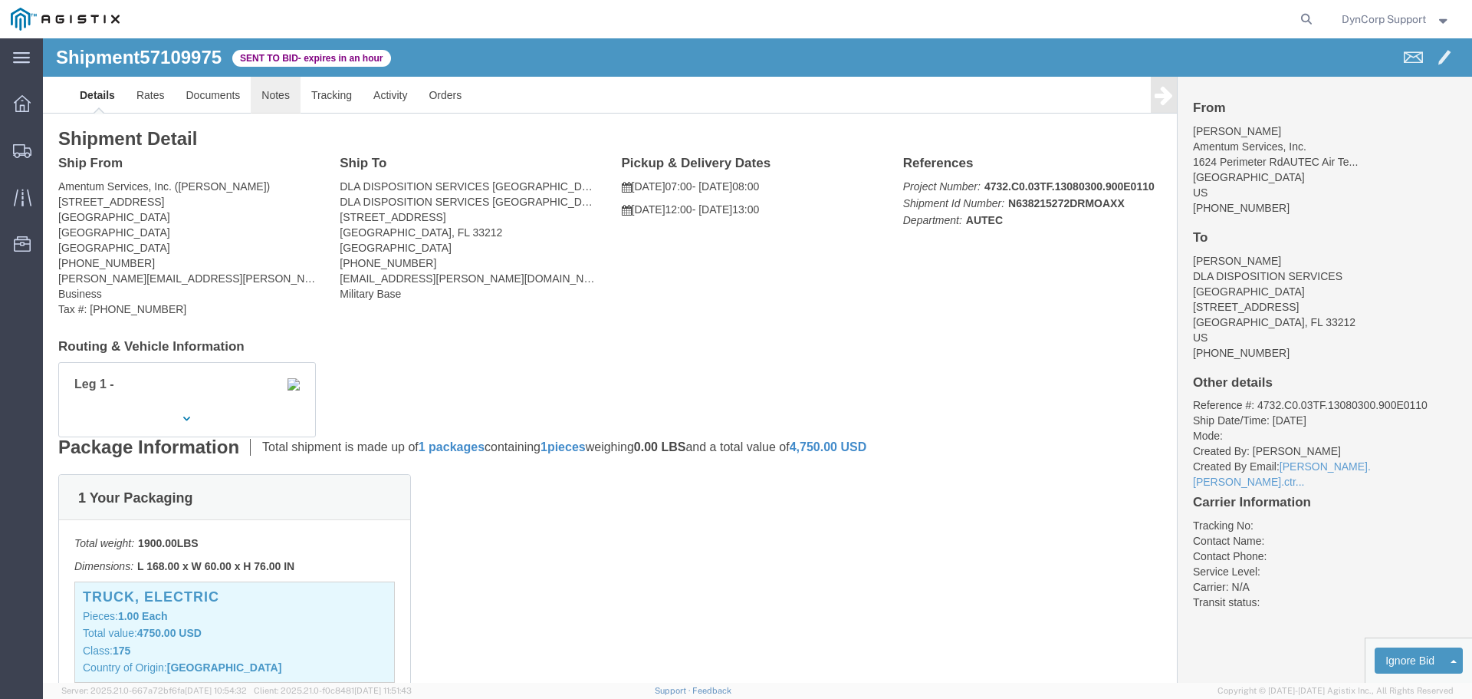
click link "Notes"
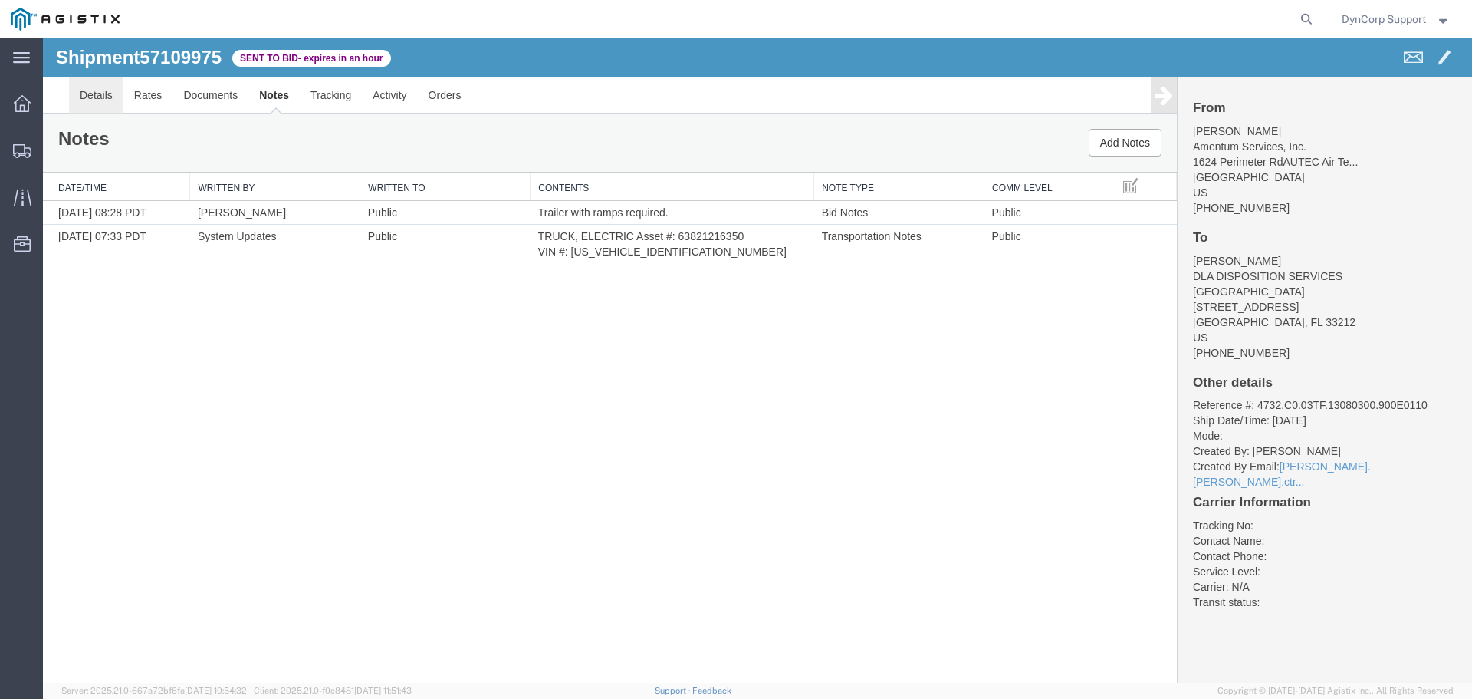
click at [96, 93] on link "Details" at bounding box center [96, 95] width 54 height 37
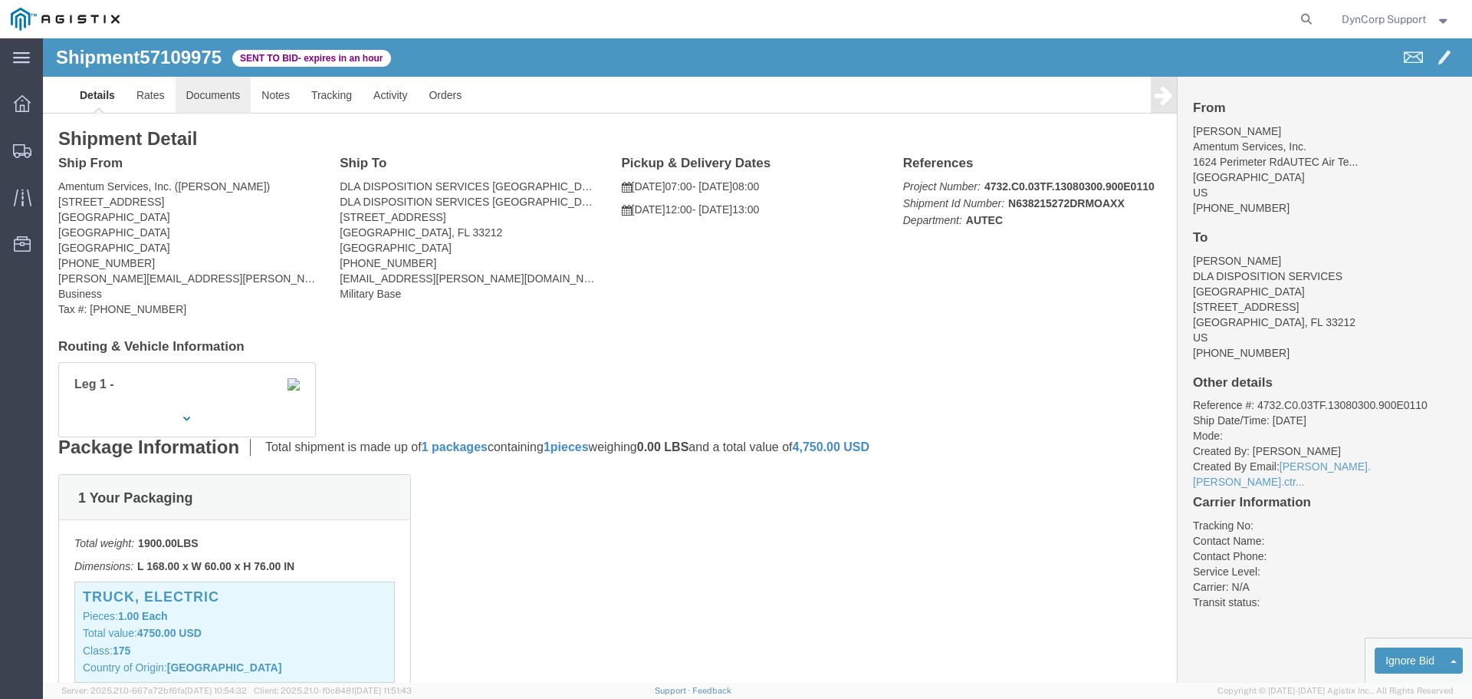
click link "Documents"
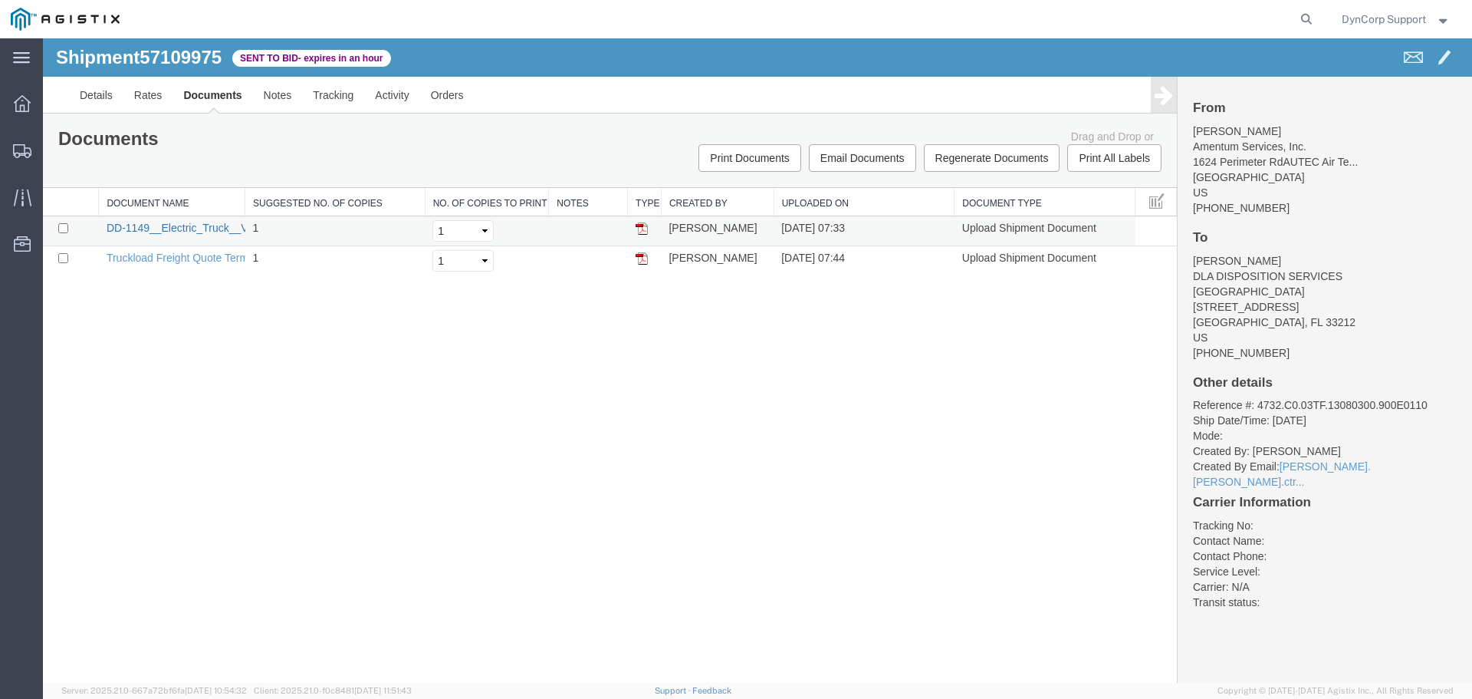
click at [150, 225] on link "DD-1149__Electric_Truck__VIN_1V9E2SPA5AC113050__2.pdf" at bounding box center [312, 228] width 410 height 12
click at [89, 94] on link "Details" at bounding box center [96, 95] width 54 height 37
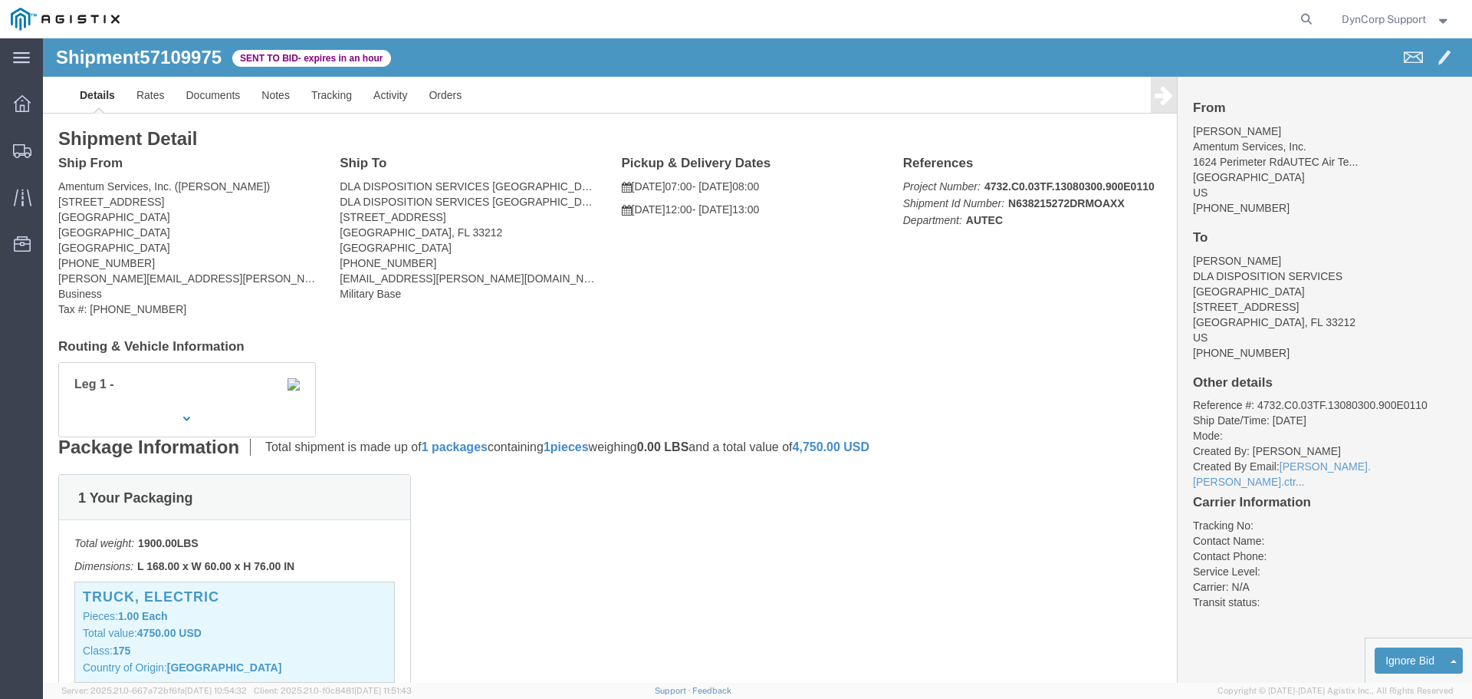
click span "57109975"
copy span "57109975"
click address "DLA DISPOSITION SERVICES JACKSONVILLE (REGGIE SANDERS) DLA DISPOSITION SERVICES…"
click link "Enter / Modify Bid"
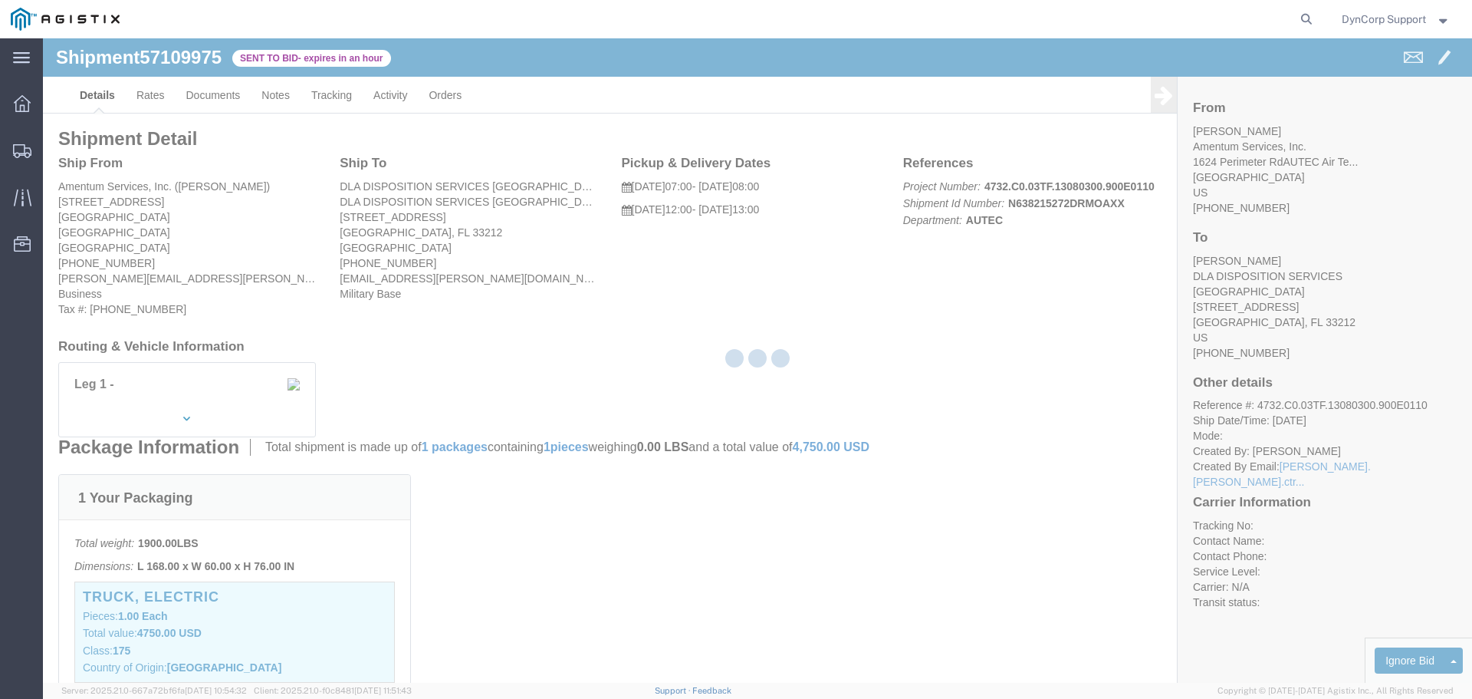
select select "3603"
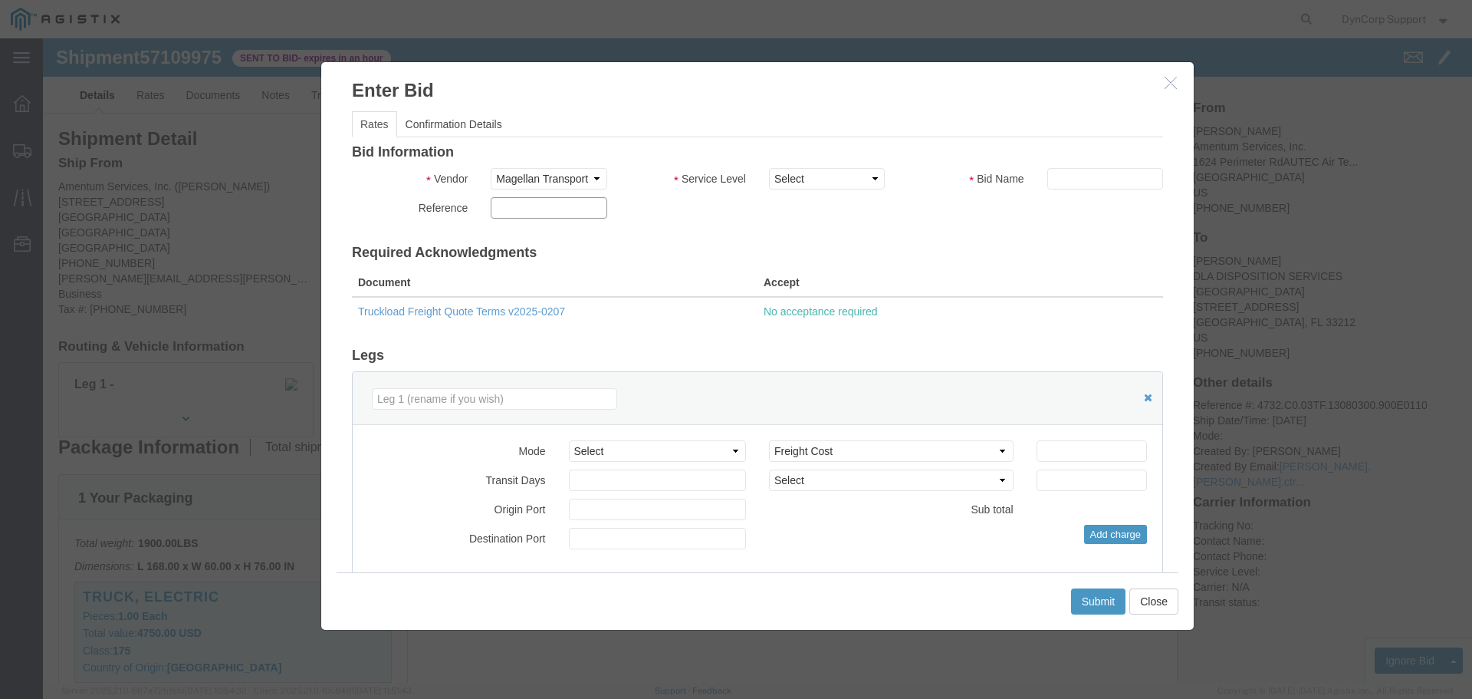
click input "text"
paste input "57109975"
type input "57109975"
click select "Select LTL 5+ Day LTL Economy 3 - 5 Day Less than Truckload TL Standard 3 - 5 D…"
select select "29547"
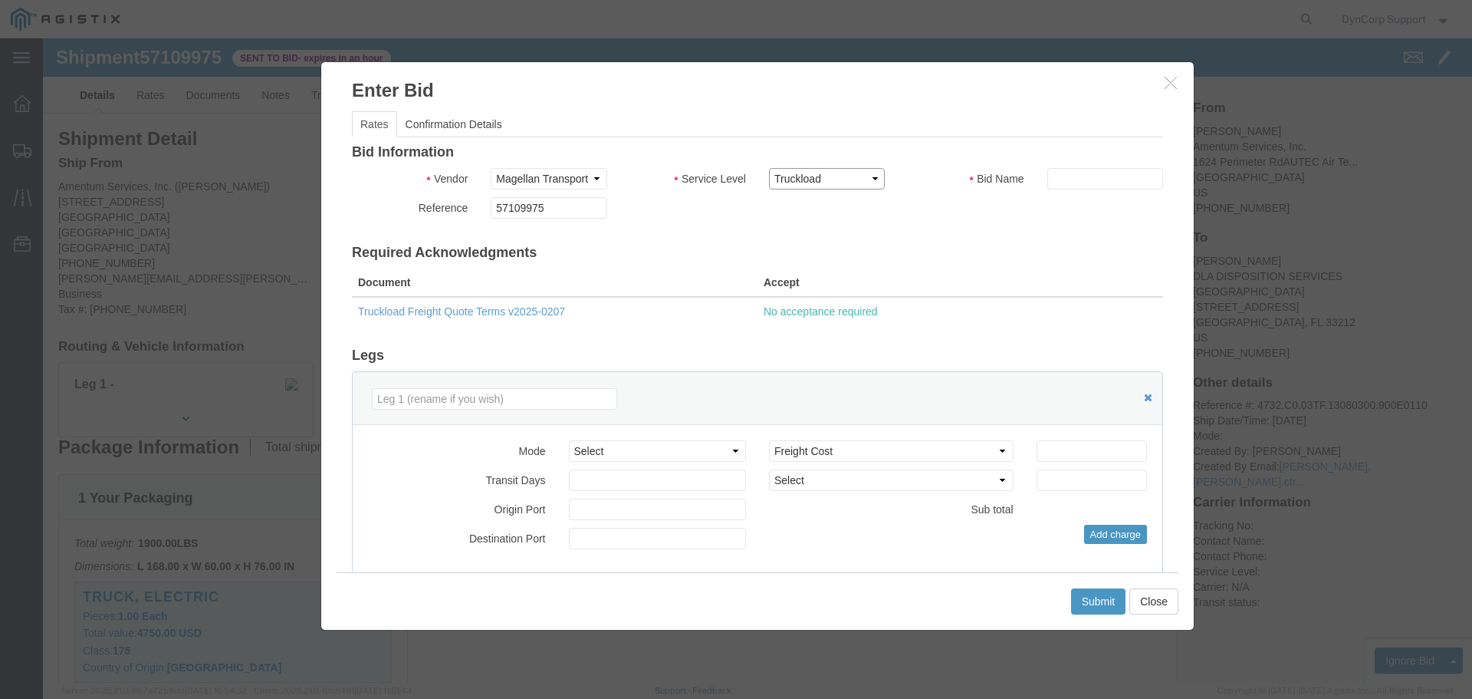
click select "Select LTL 5+ Day LTL Economy 3 - 5 Day Less than Truckload TL Standard 3 - 5 D…"
click input "text"
paste input "57109975"
type input "57109975"
click div "Bid Information Vendor Select Magellan Transport Logistics Service Level Select…"
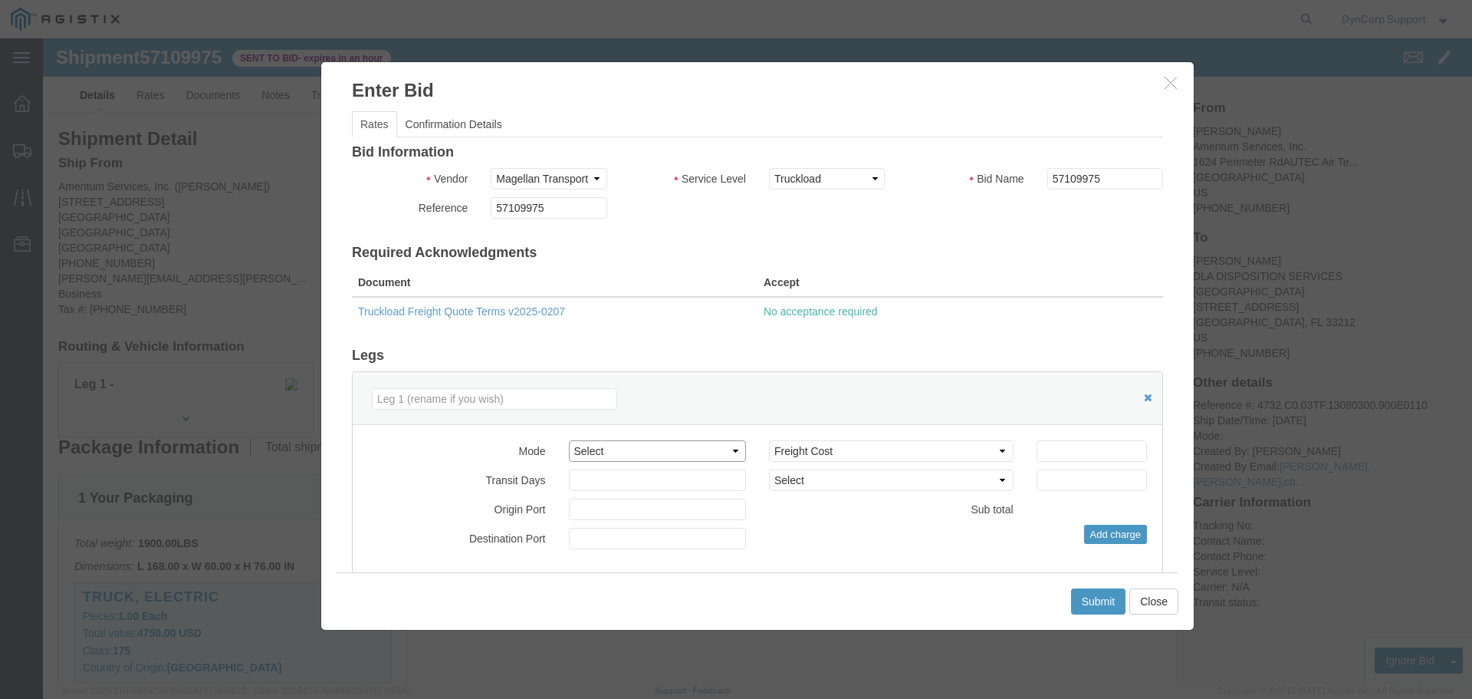
click select "Select Air Less than Truckload Multi-Leg Ocean Freight Rail Small Parcel Truckl…"
select select "TL"
click select "Select Air Less than Truckload Multi-Leg Ocean Freight Rail Small Parcel Truckl…"
click input "number"
type input "1000"
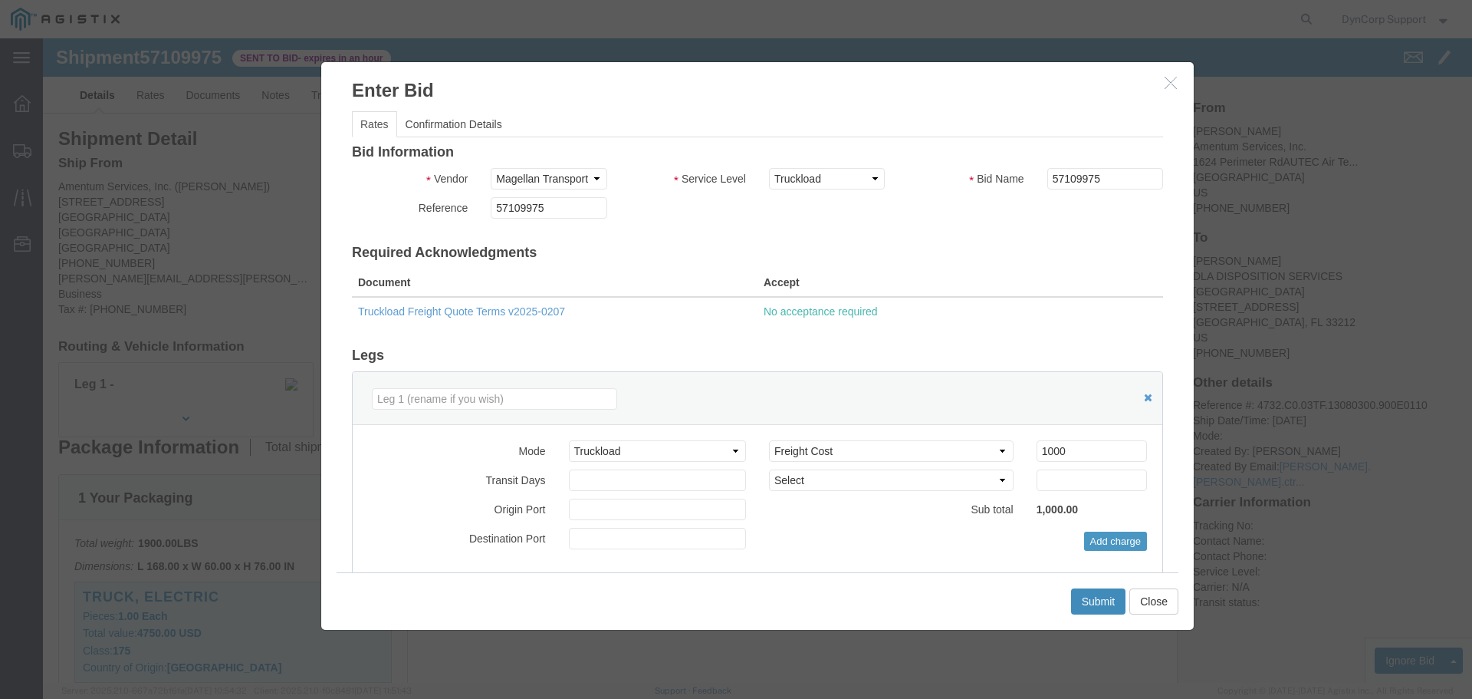
click button "Submit"
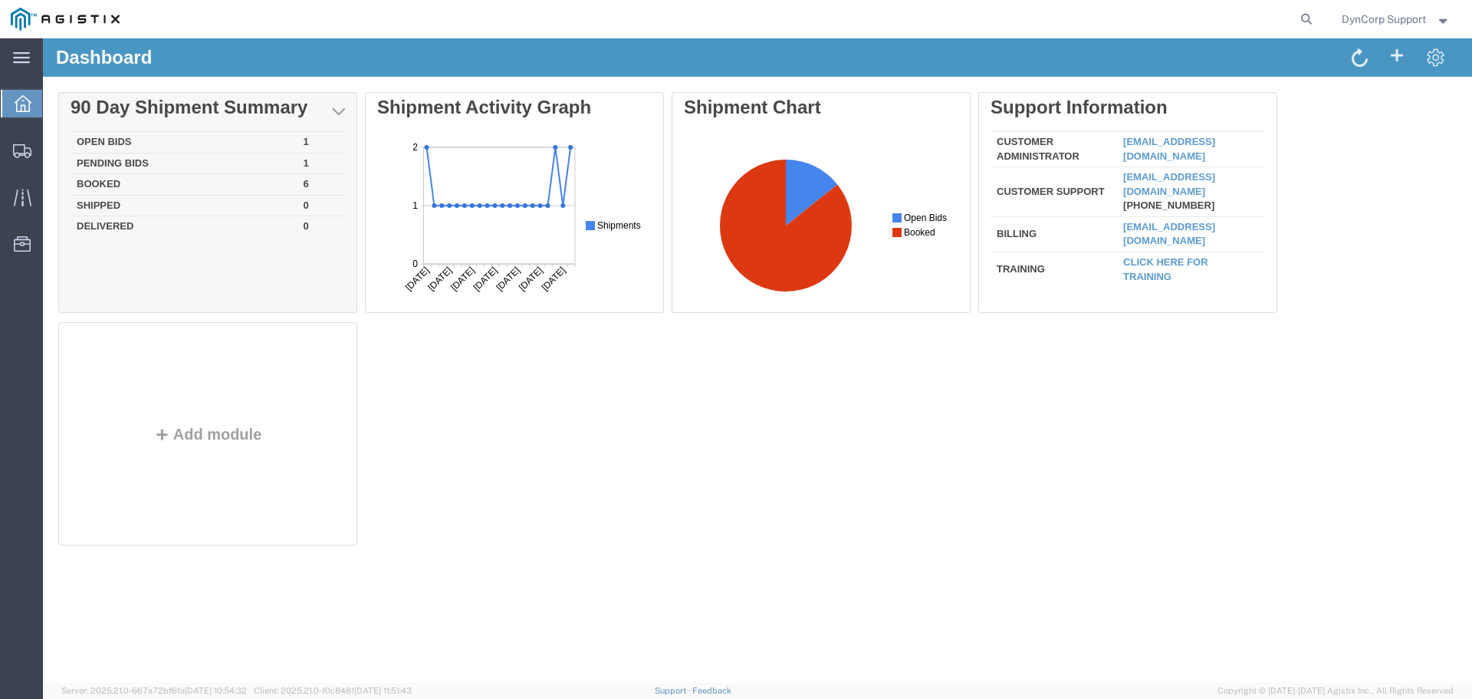
click at [90, 145] on td "Open Bids" at bounding box center [184, 142] width 227 height 21
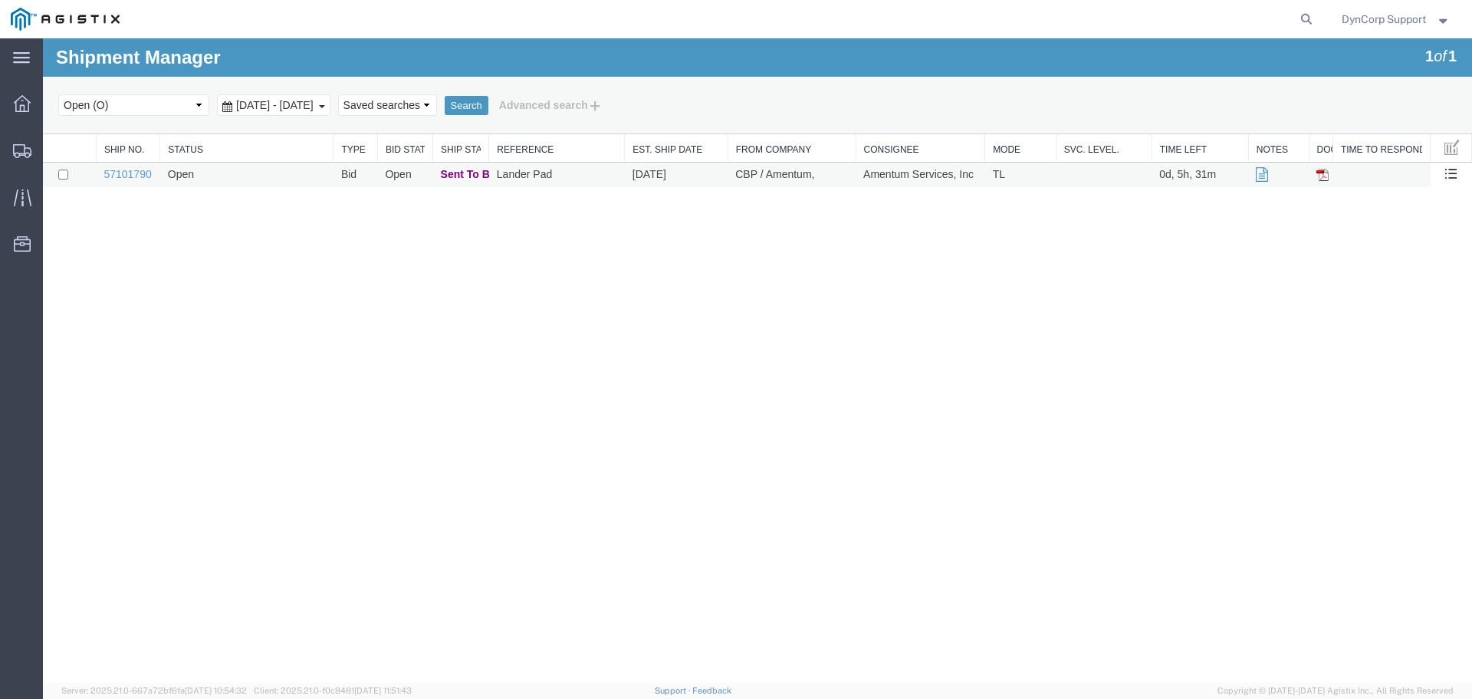
click at [126, 180] on td "57101790" at bounding box center [128, 175] width 64 height 25
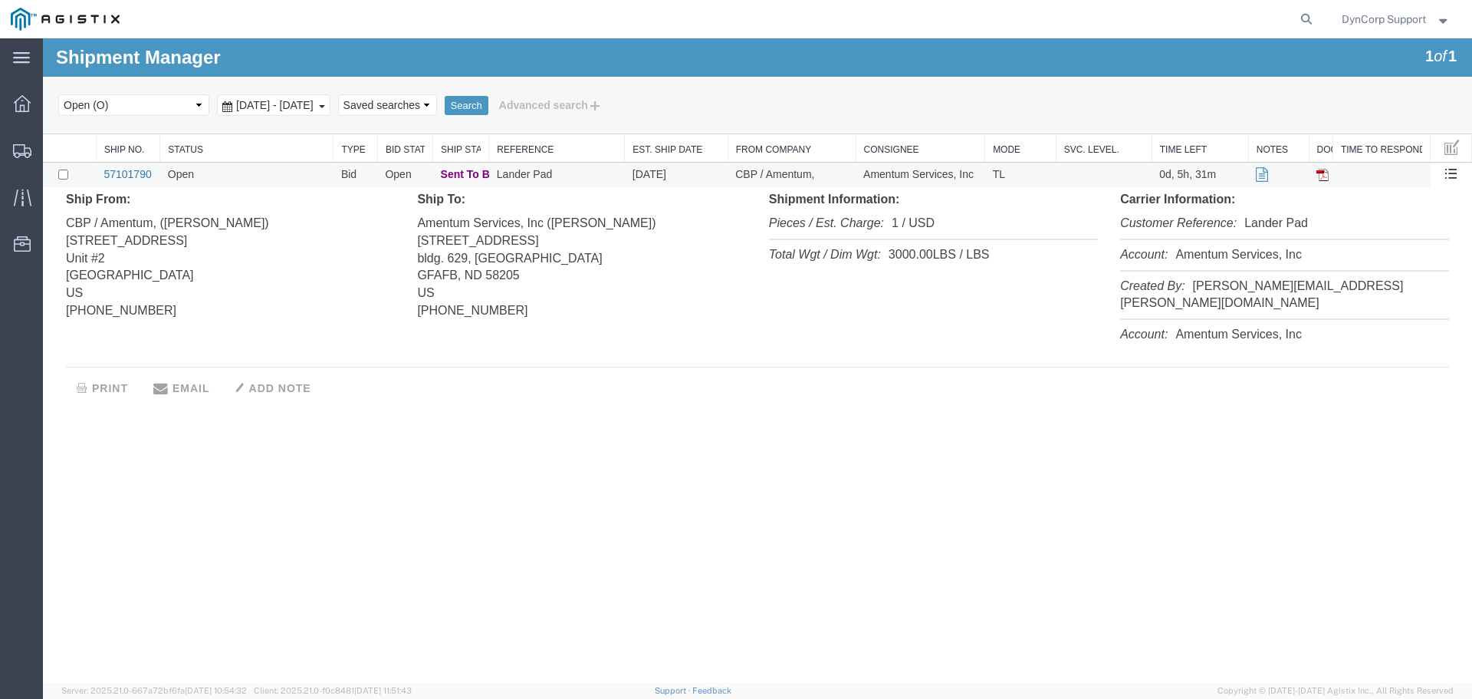
click at [115, 173] on link "57101790" at bounding box center [128, 174] width 48 height 12
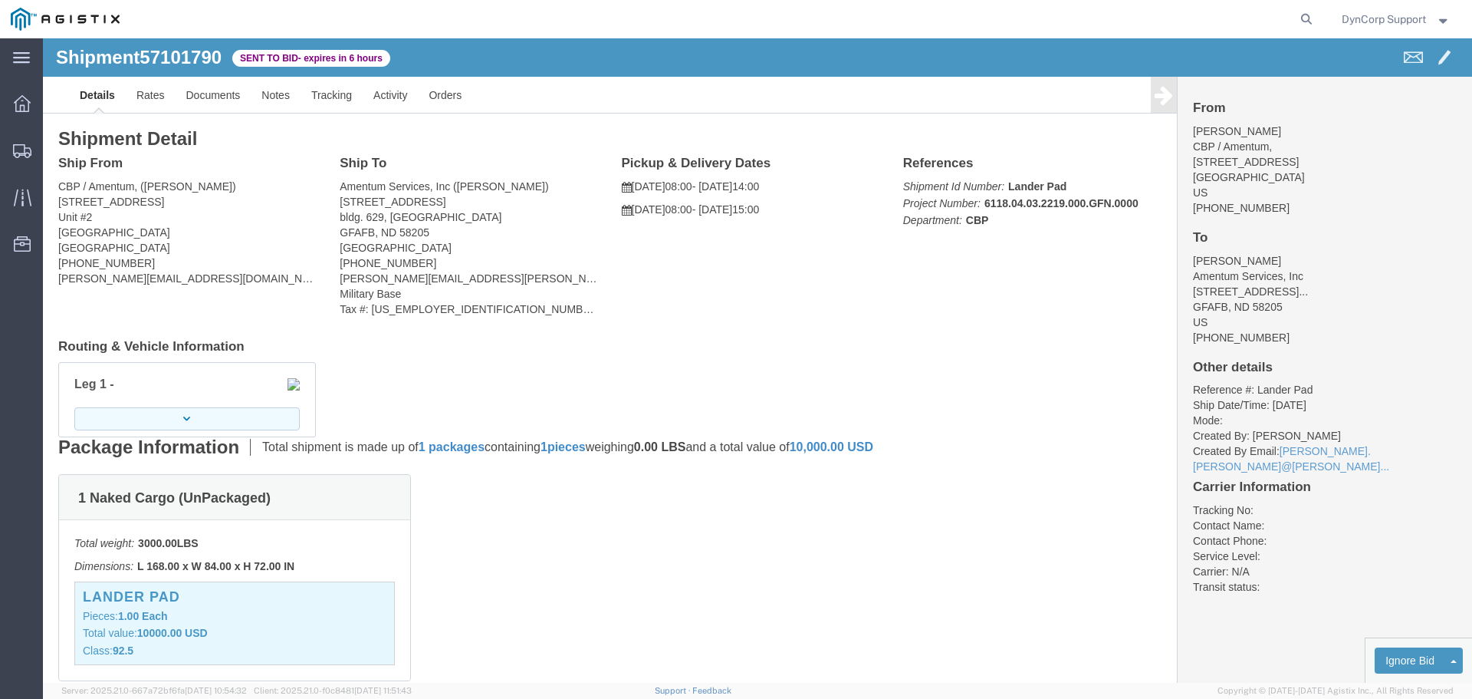
click button "button"
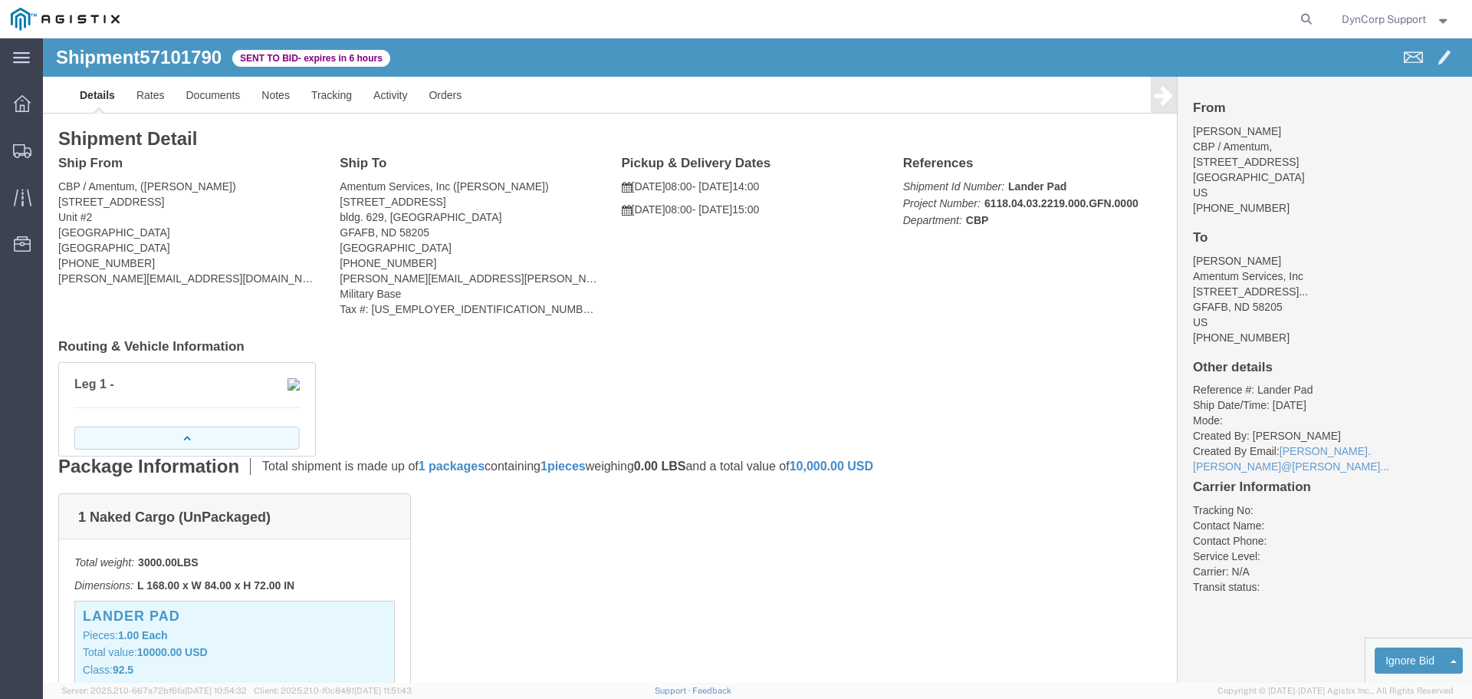
click button "button"
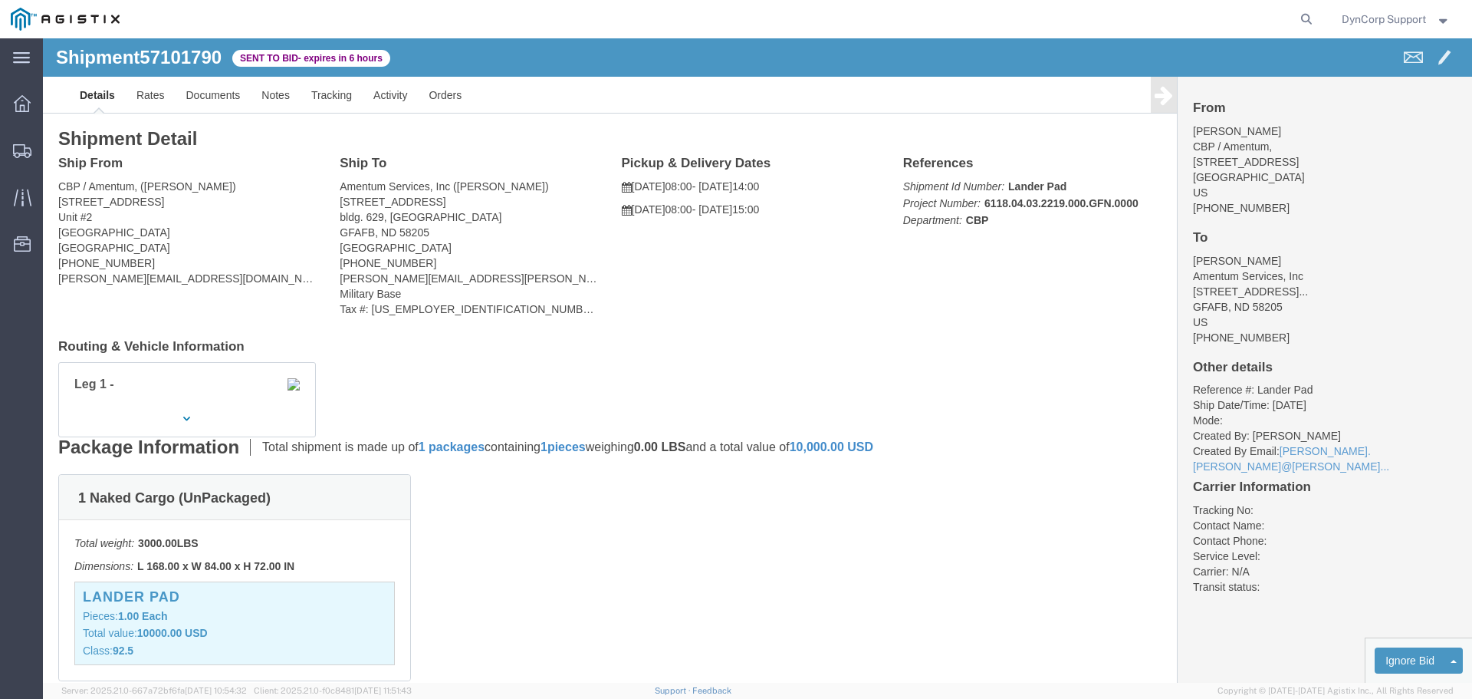
scroll to position [369, 0]
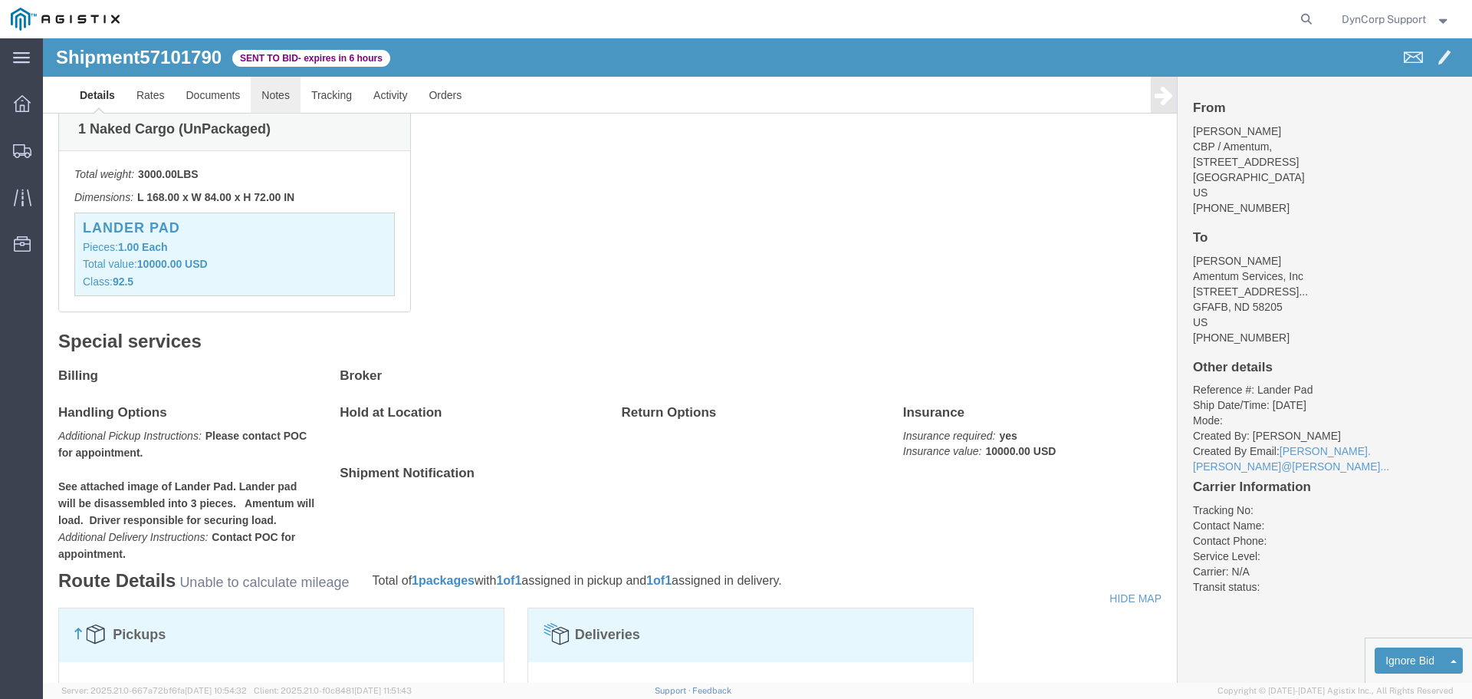
click link "Notes"
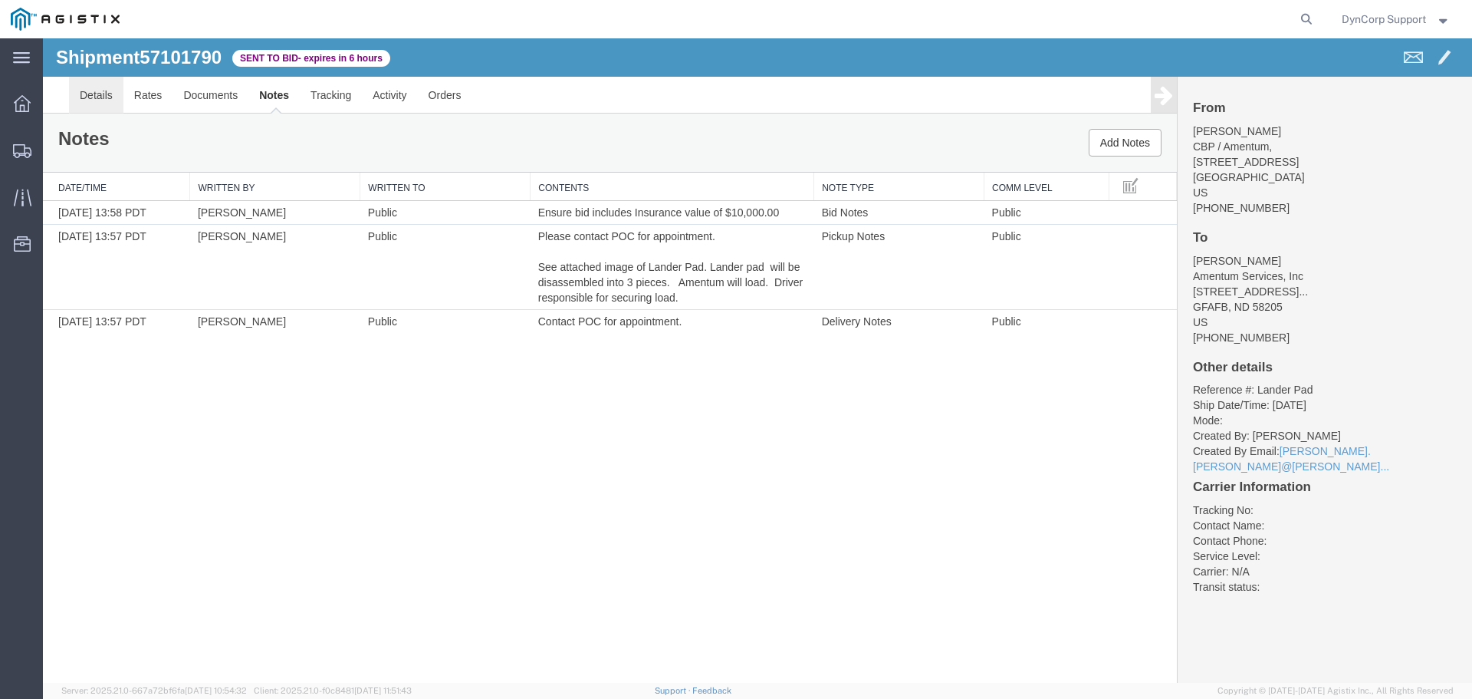
click at [97, 98] on link "Details" at bounding box center [96, 95] width 54 height 37
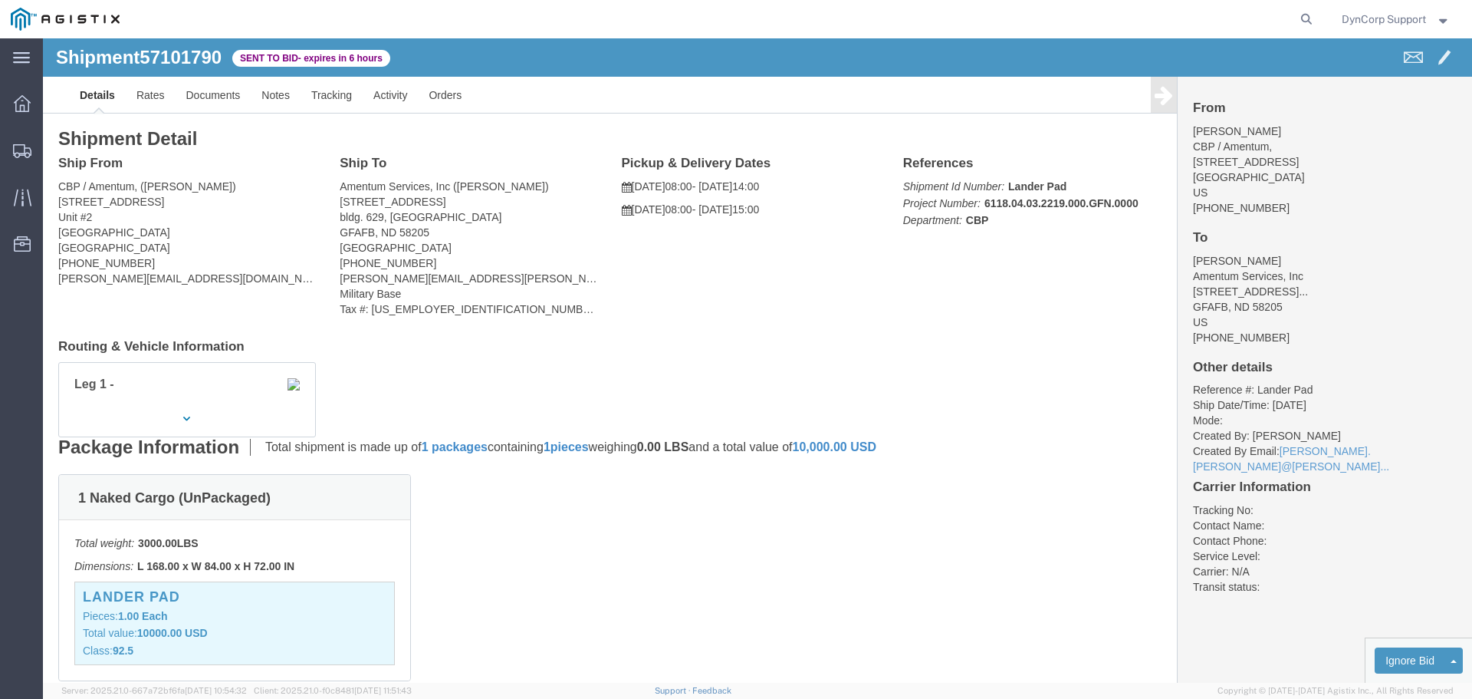
click span "57101790"
copy span "57101790"
click link "Enter / Modify Bid"
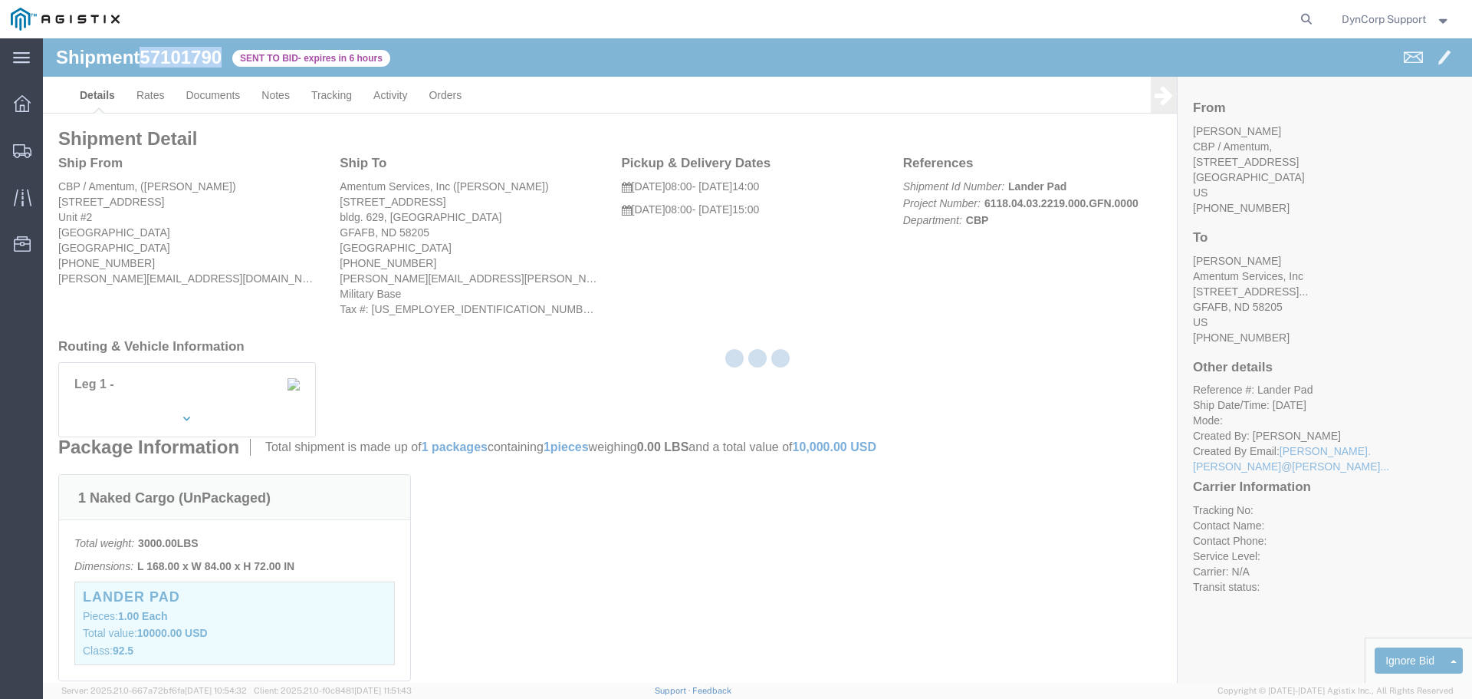
select select "3603"
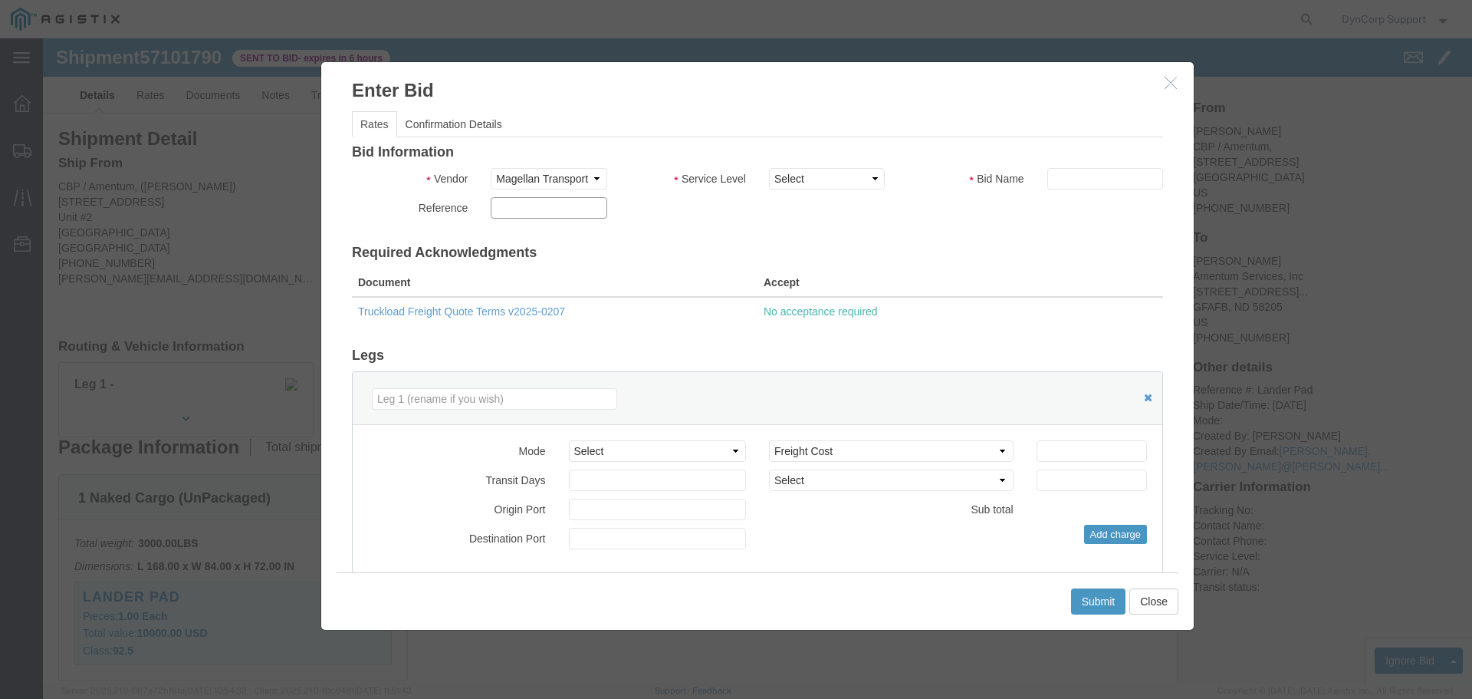
click input "text"
paste input "57101790"
type input "57101790"
click select "Select LTL 5+ Day LTL Economy 3 - 5 Day Less than Truckload TL Standard 3 - 5 D…"
select select "29547"
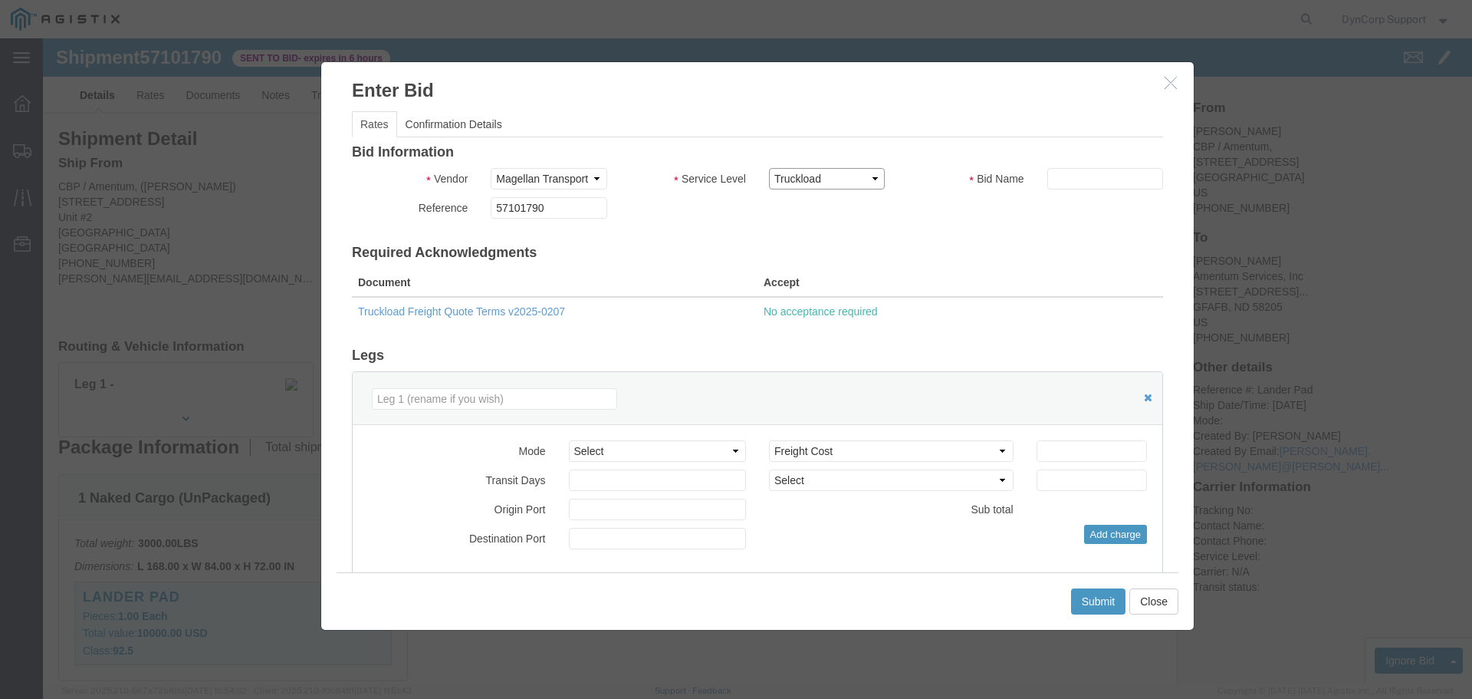
click select "Select LTL 5+ Day LTL Economy 3 - 5 Day Less than Truckload TL Standard 3 - 5 D…"
click input "text"
paste input "57101790"
type input "57101790"
click div "Mode Select Air Less than Truckload Multi-Leg Ocean Freight Rail Small Parcel T…"
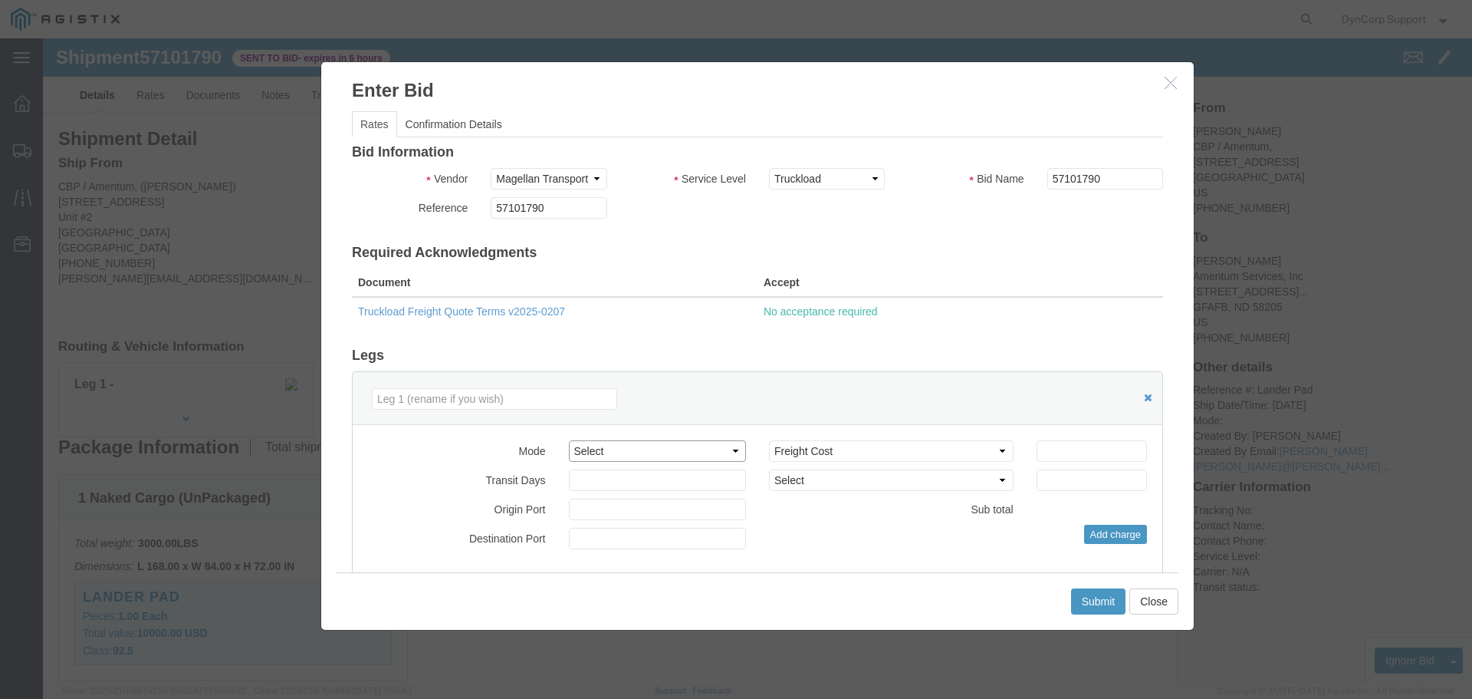
click select "Select Air Less than Truckload Multi-Leg Ocean Freight Rail Small Parcel Truckl…"
select select "TL"
click select "Select Air Less than Truckload Multi-Leg Ocean Freight Rail Small Parcel Truckl…"
click input "number"
type input "2600"
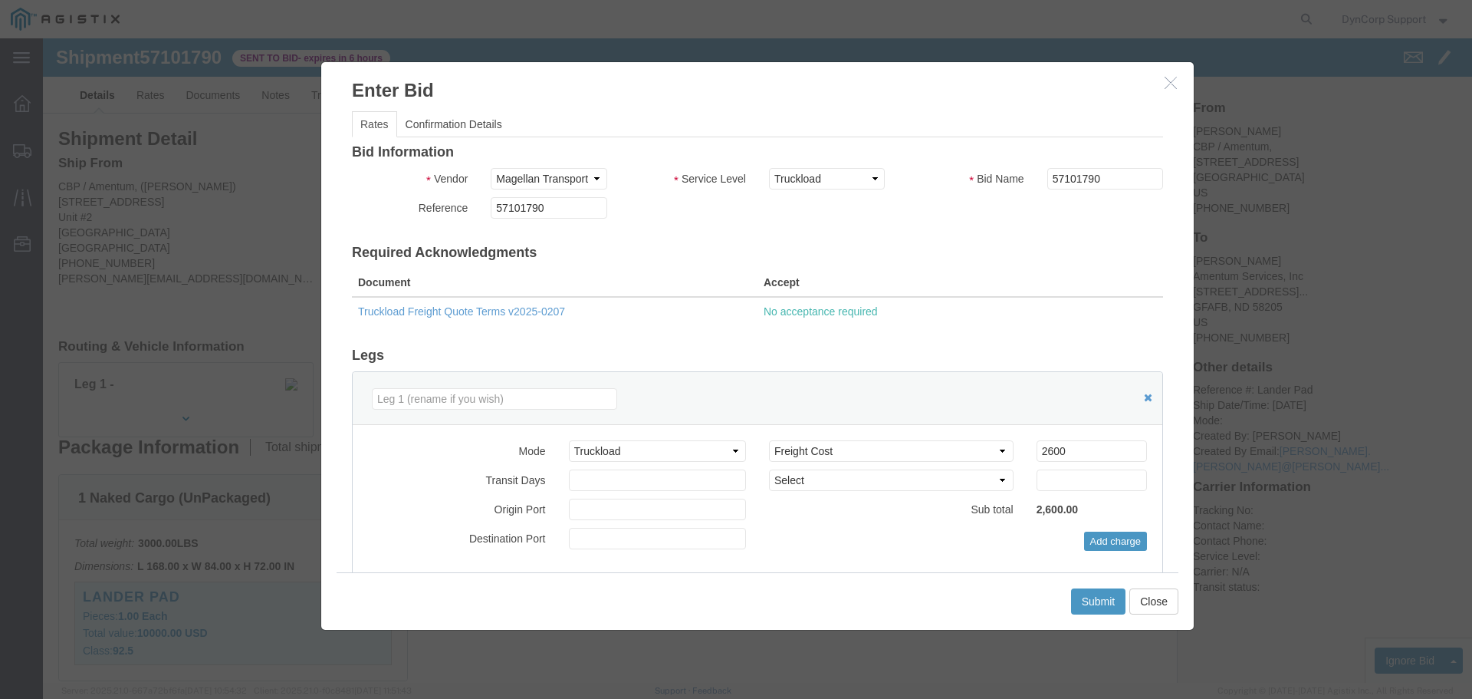
click h3 "Legs"
click button "Submit"
